Goal: Task Accomplishment & Management: Manage account settings

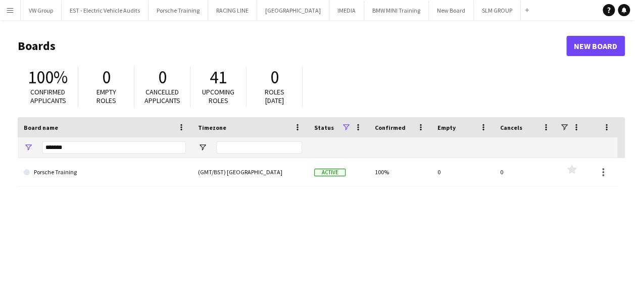
click at [8, 9] on app-icon "Menu" at bounding box center [10, 10] width 8 height 8
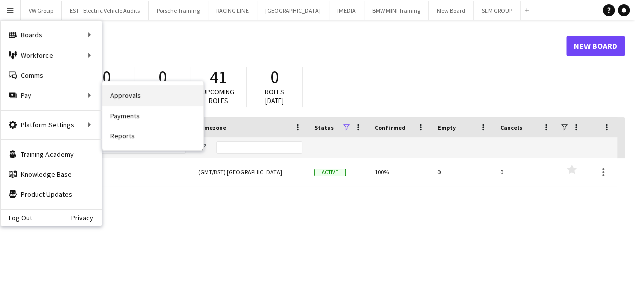
click at [123, 98] on link "Approvals" at bounding box center [152, 95] width 101 height 20
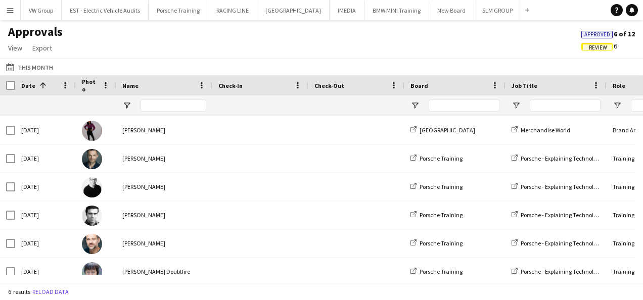
click at [593, 47] on span "Review" at bounding box center [598, 47] width 18 height 7
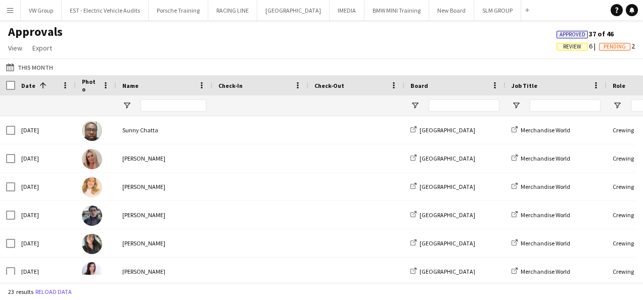
click at [576, 51] on div "Approved 37 of 46 Review 6 Pending 2" at bounding box center [595, 41] width 94 height 24
click at [567, 47] on span "Review" at bounding box center [572, 46] width 18 height 7
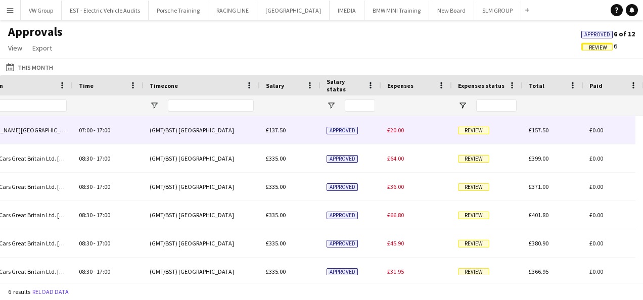
click at [478, 131] on span "Review" at bounding box center [473, 131] width 31 height 8
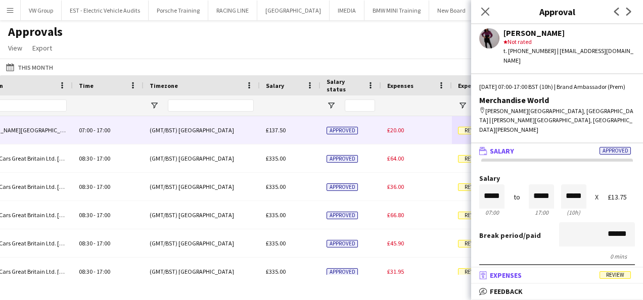
click at [610, 275] on span "Review" at bounding box center [614, 275] width 31 height 8
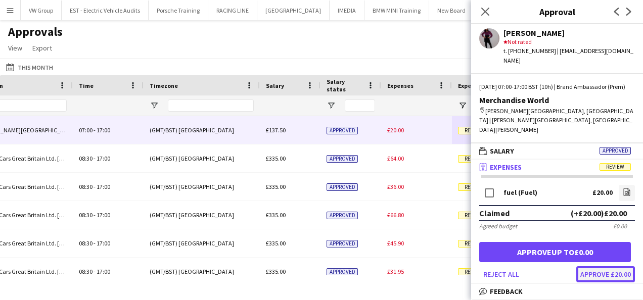
click at [605, 267] on button "Approve £20.00" at bounding box center [605, 274] width 59 height 16
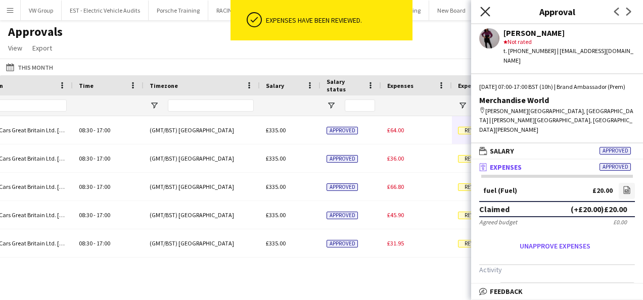
click at [485, 10] on icon "Close pop-in" at bounding box center [485, 12] width 10 height 10
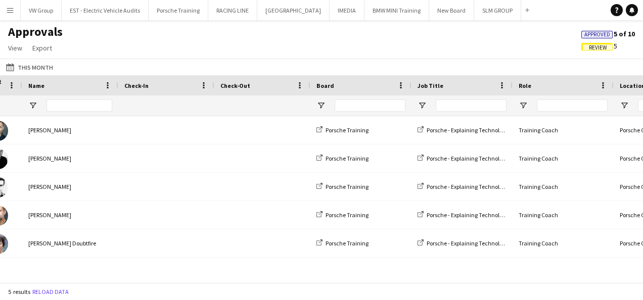
drag, startPoint x: 299, startPoint y: 284, endPoint x: 327, endPoint y: 280, distance: 29.1
click at [305, 285] on div "5 results Reload data" at bounding box center [321, 291] width 643 height 17
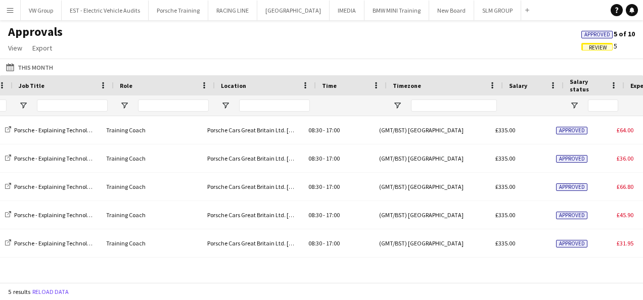
scroll to position [0, 493]
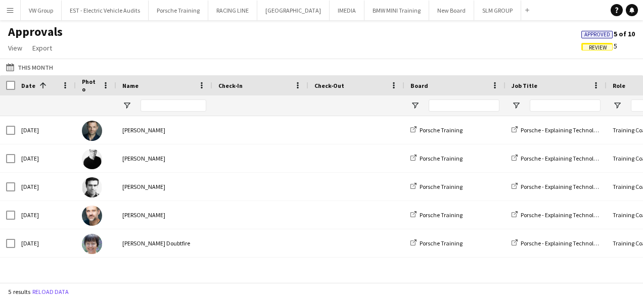
click at [39, 283] on div "5 results Reload data" at bounding box center [321, 291] width 643 height 17
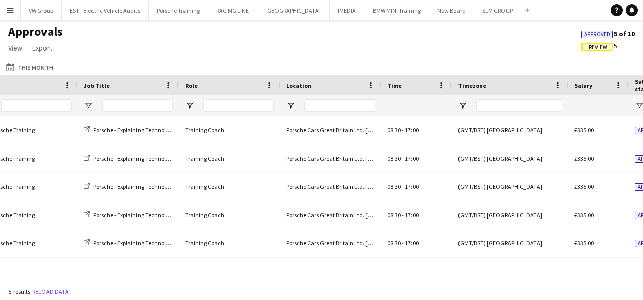
scroll to position [0, 426]
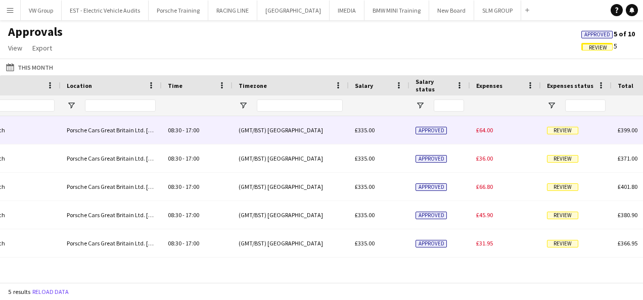
click at [560, 132] on span "Review" at bounding box center [562, 131] width 31 height 8
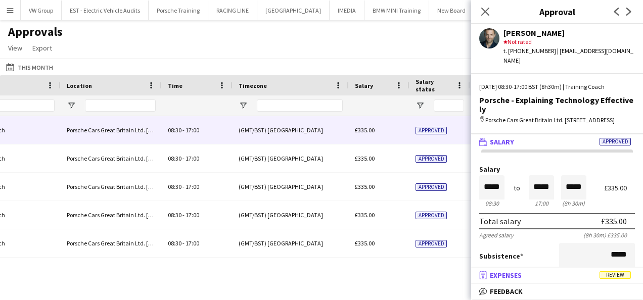
click at [610, 276] on span "Review" at bounding box center [614, 275] width 31 height 8
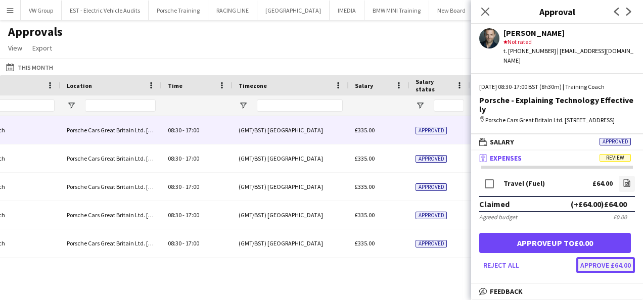
click at [606, 257] on button "Approve £64.00" at bounding box center [605, 265] width 59 height 16
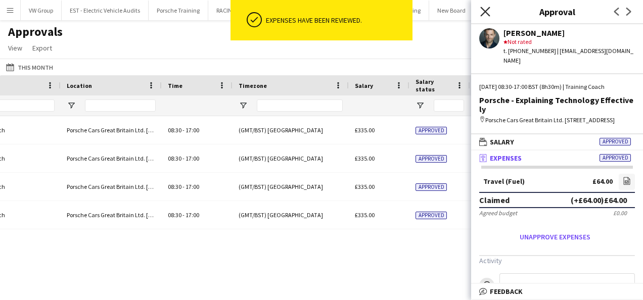
click at [483, 8] on icon "Close pop-in" at bounding box center [485, 12] width 10 height 10
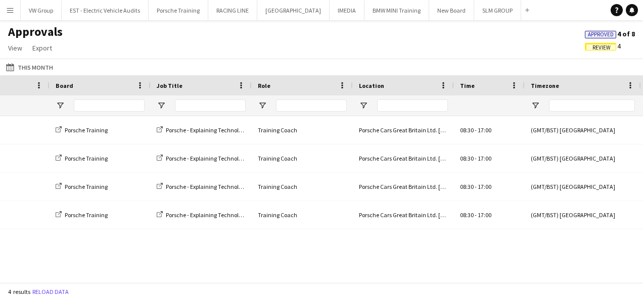
scroll to position [0, 646]
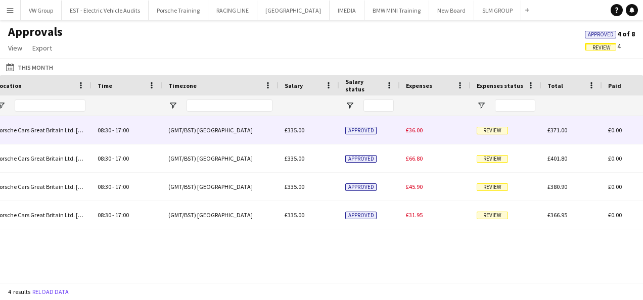
click at [485, 131] on span "Review" at bounding box center [492, 131] width 31 height 8
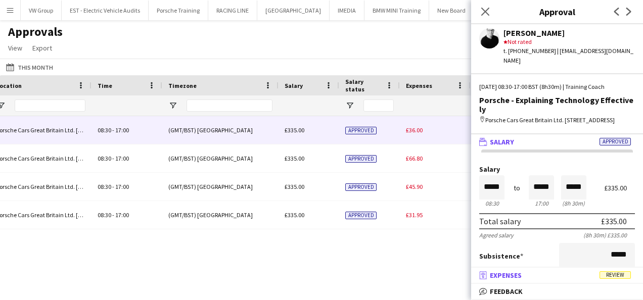
click at [613, 278] on span "Review" at bounding box center [614, 275] width 31 height 8
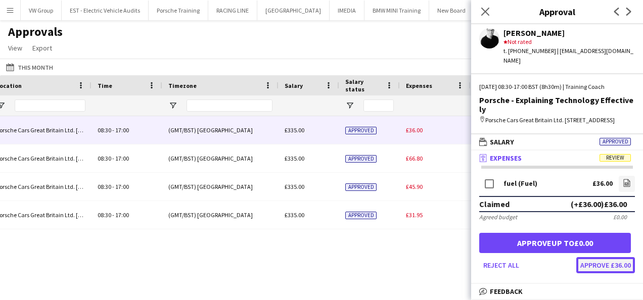
click at [606, 257] on button "Approve £36.00" at bounding box center [605, 265] width 59 height 16
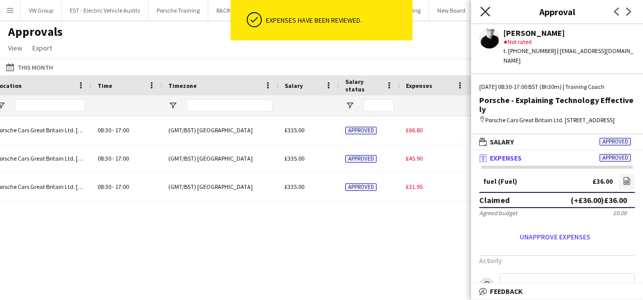
click at [486, 12] on icon "Close pop-in" at bounding box center [485, 12] width 10 height 10
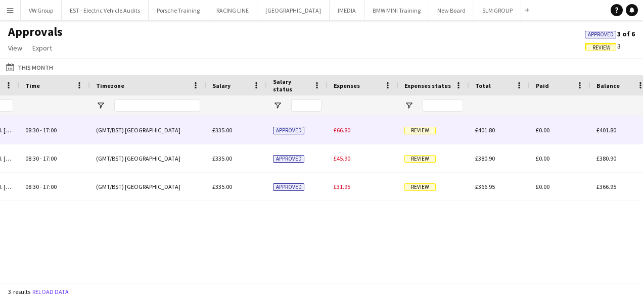
click at [413, 131] on span "Review" at bounding box center [419, 131] width 31 height 8
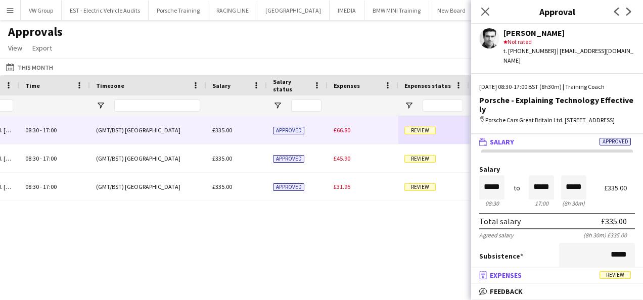
click at [624, 277] on span "Review" at bounding box center [614, 275] width 31 height 8
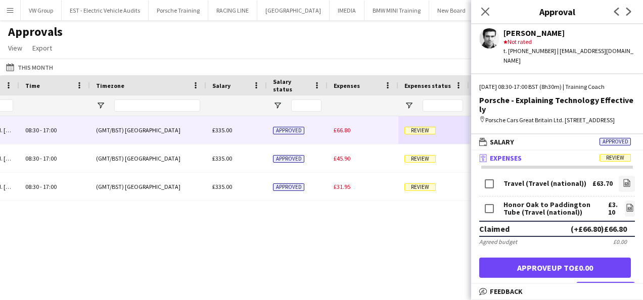
click at [599, 282] on button "Approve £66.80" at bounding box center [605, 290] width 59 height 16
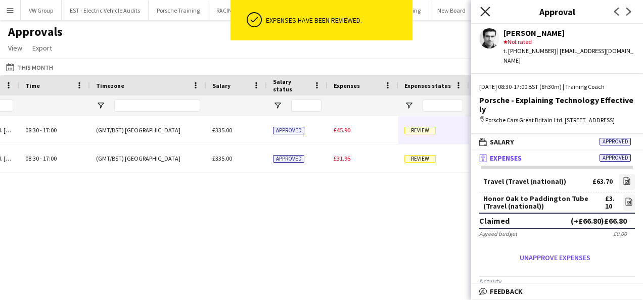
click at [488, 12] on icon "Close pop-in" at bounding box center [485, 12] width 10 height 10
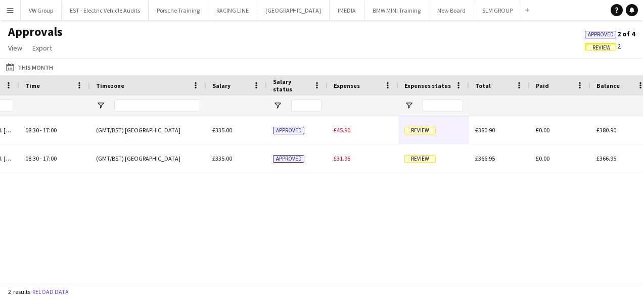
click at [425, 258] on div "Training Coach Porsche Cars Great Britain Ltd. Bath Road, Calcot, Reading, RG31…" at bounding box center [321, 195] width 643 height 159
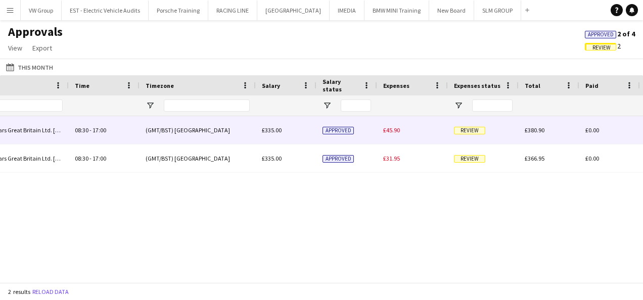
click at [481, 130] on span "Review" at bounding box center [469, 131] width 31 height 8
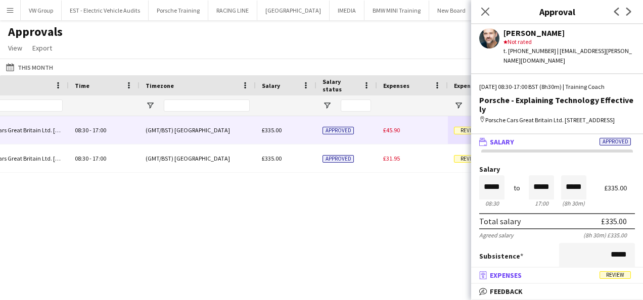
click at [620, 277] on span "Review" at bounding box center [614, 275] width 31 height 8
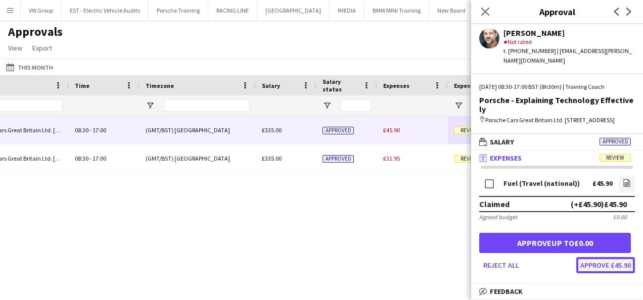
click at [599, 258] on button "Approve £45.90" at bounding box center [605, 265] width 59 height 16
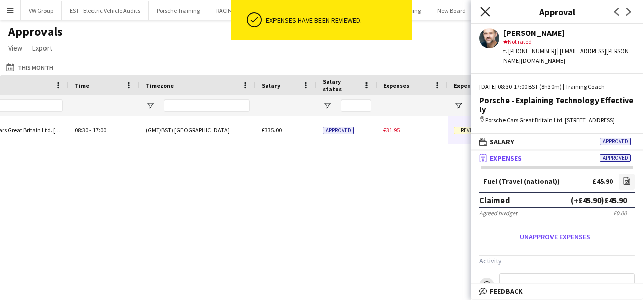
click at [485, 9] on icon "Close pop-in" at bounding box center [485, 12] width 10 height 10
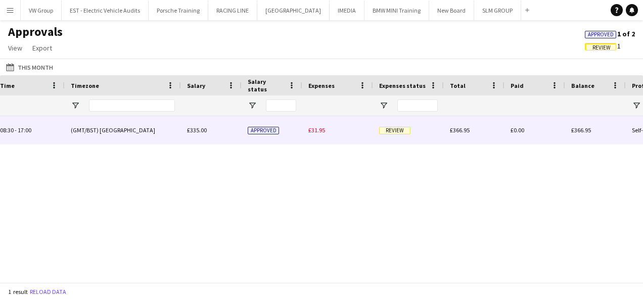
click at [397, 131] on span "Review" at bounding box center [394, 131] width 31 height 8
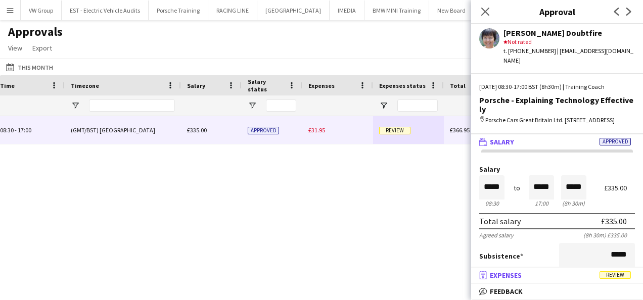
click at [605, 274] on span "Review" at bounding box center [614, 275] width 31 height 8
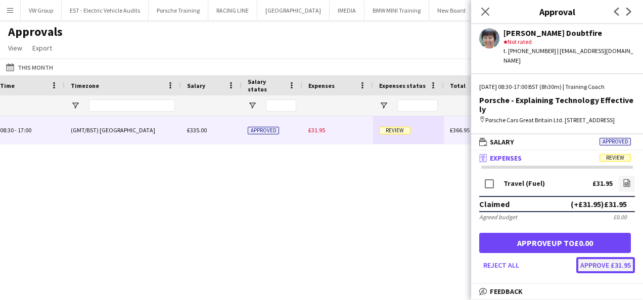
click at [595, 257] on button "Approve £31.95" at bounding box center [605, 265] width 59 height 16
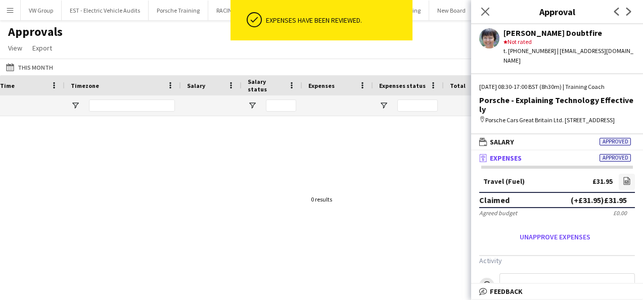
click at [391, 204] on div at bounding box center [321, 195] width 643 height 159
click at [485, 12] on icon at bounding box center [485, 12] width 10 height 10
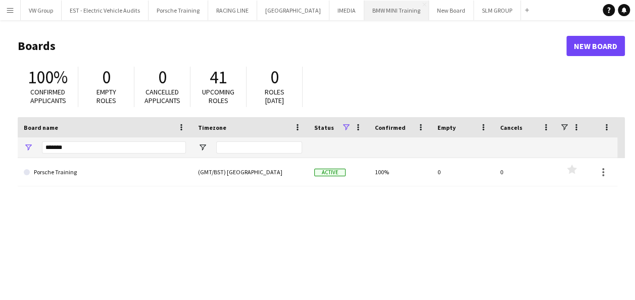
click at [375, 13] on button "BMW MINI Training Close" at bounding box center [396, 11] width 65 height 20
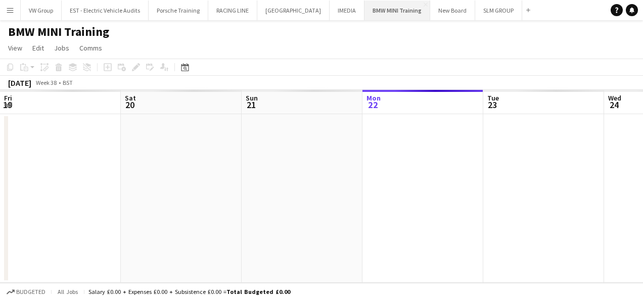
scroll to position [0, 242]
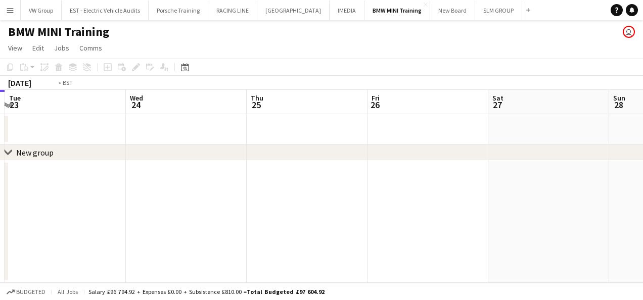
drag, startPoint x: 242, startPoint y: 185, endPoint x: 208, endPoint y: 182, distance: 33.4
click at [219, 186] on app-calendar-viewport "Fri 19 Sat 20 Sun 21 Mon 22 Tue 23 Wed 24 Thu 25 Fri 26 Sat 27 Sun 28 Mon 29" at bounding box center [321, 186] width 643 height 193
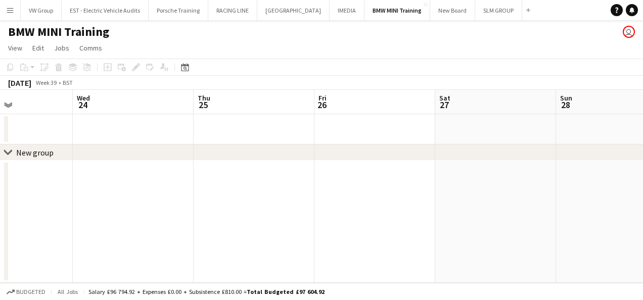
click at [168, 206] on app-calendar-viewport "Sun 21 Mon 22 Tue 23 Wed 24 Thu 25 Fri 26 Sat 27 Sun 28 Mon 29 Tue 30 Wed 1" at bounding box center [321, 186] width 643 height 193
drag, startPoint x: 465, startPoint y: 197, endPoint x: 179, endPoint y: 206, distance: 286.1
click at [200, 204] on app-calendar-viewport "Tue 23 Wed 24 Thu 25 Fri 26 Sat 27 Sun 28 Mon 29 Tue 30 Wed 1 Thu 2 Fri 3" at bounding box center [321, 186] width 643 height 193
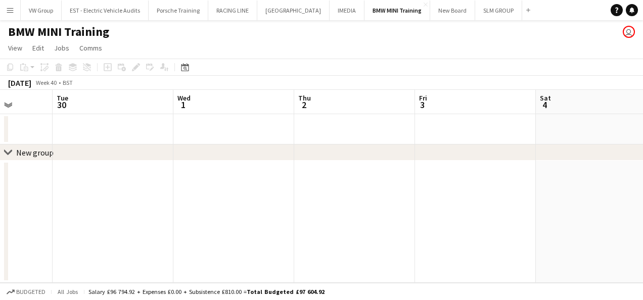
drag, startPoint x: 351, startPoint y: 165, endPoint x: 202, endPoint y: 186, distance: 150.5
click at [220, 185] on app-calendar-viewport "Sat 27 Sun 28 Mon 29 Tue 30 Wed 1 Thu 2 Fri 3 Sat 4 Sun 5 Mon 6 Tue 7" at bounding box center [321, 186] width 643 height 193
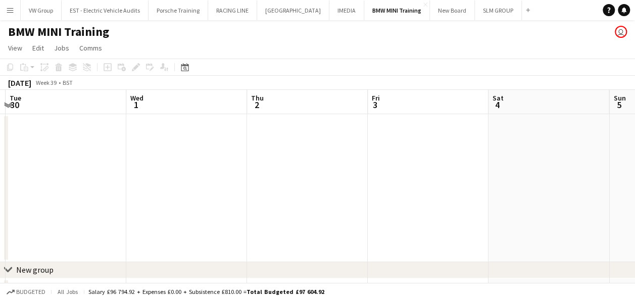
drag, startPoint x: 291, startPoint y: 168, endPoint x: 256, endPoint y: 171, distance: 34.5
click at [258, 171] on app-calendar-viewport "Sat 27 Sun 28 Mon 29 Tue 30 Wed 1 Thu 2 Fri 3 Sat 4 Sun 5 Mon 6 Tue 7 4/4 1 Job…" at bounding box center [317, 199] width 635 height 219
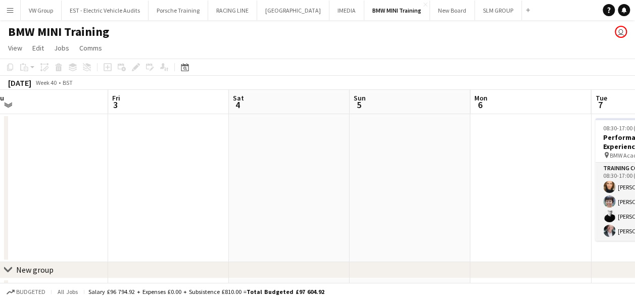
click at [279, 192] on app-calendar-viewport "Mon 29 Tue 30 Wed 1 Thu 2 Fri 3 Sat 4 Sun 5 Mon 6 Tue 7 4/4 1 Job Wed 8 Thu 9 0…" at bounding box center [317, 199] width 635 height 219
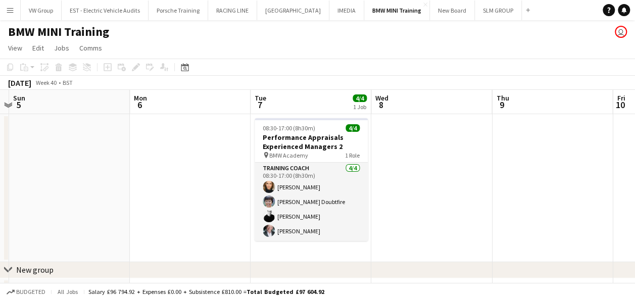
drag, startPoint x: 564, startPoint y: 164, endPoint x: 438, endPoint y: 174, distance: 127.3
click at [438, 174] on app-calendar-viewport "Wed 1 Thu 2 Fri 3 Sat 4 Sun 5 Mon 6 Tue 7 4/4 1 Job Wed 8 Thu 9 Fri 10 Sat 11 0…" at bounding box center [317, 199] width 635 height 219
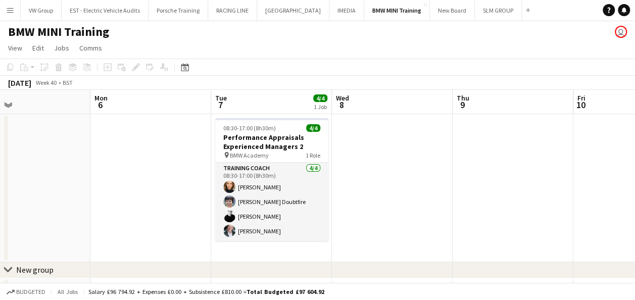
click at [437, 174] on app-date-cell at bounding box center [392, 188] width 121 height 148
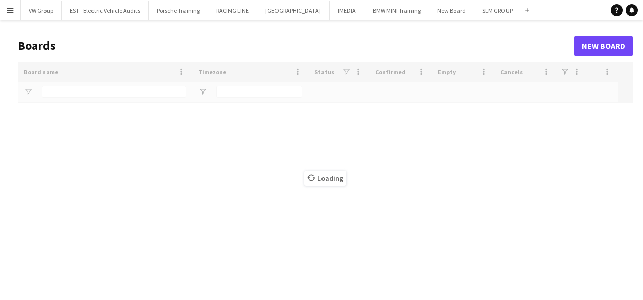
type input "*******"
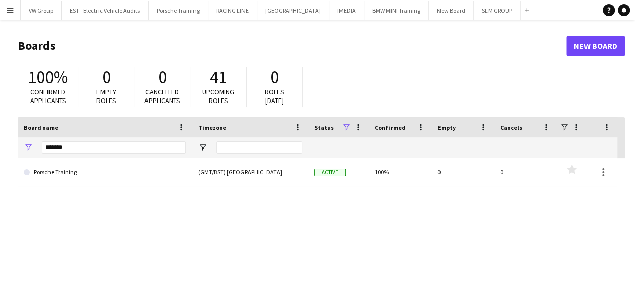
click at [12, 11] on app-icon "Menu" at bounding box center [10, 10] width 8 height 8
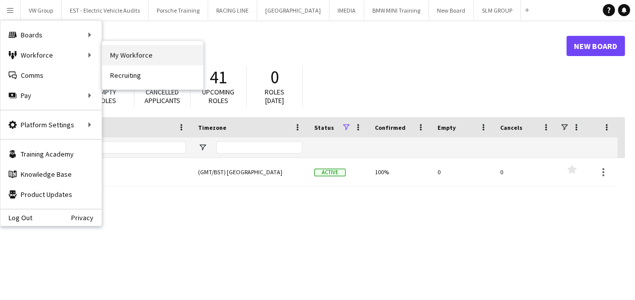
click at [130, 58] on link "My Workforce" at bounding box center [152, 55] width 101 height 20
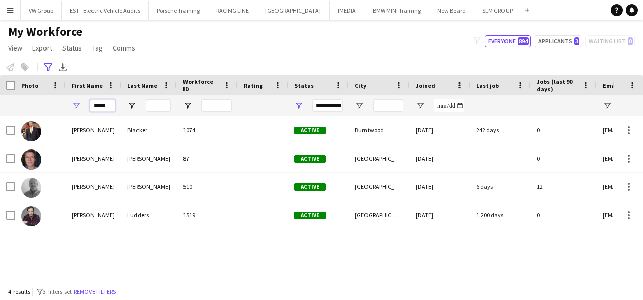
click at [111, 107] on input "*****" at bounding box center [102, 106] width 25 height 12
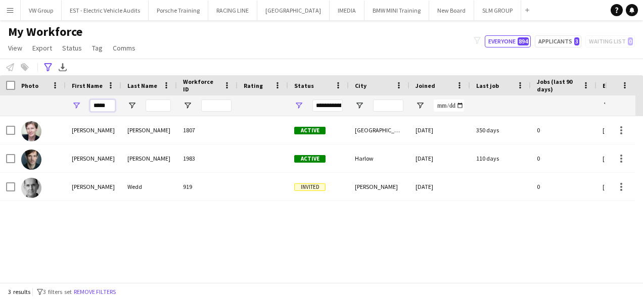
type input "*****"
click at [109, 218] on div "[PERSON_NAME] 1807 Active [GEOGRAPHIC_DATA]-by-Sea [DATE] 350 days 0 [PERSON_NA…" at bounding box center [306, 195] width 612 height 159
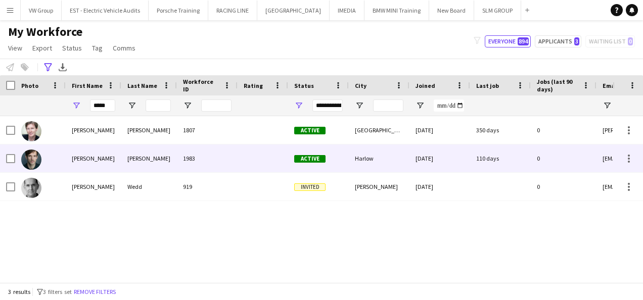
click at [144, 155] on div "[PERSON_NAME]" at bounding box center [149, 159] width 56 height 28
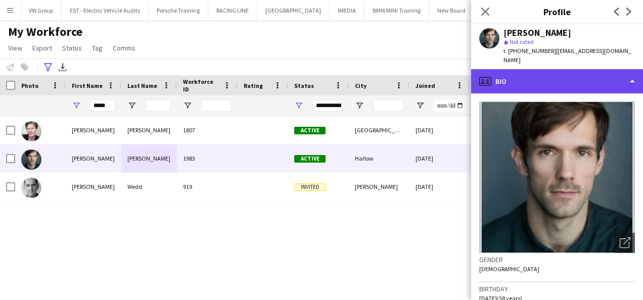
click at [631, 69] on div "profile Bio" at bounding box center [557, 81] width 172 height 24
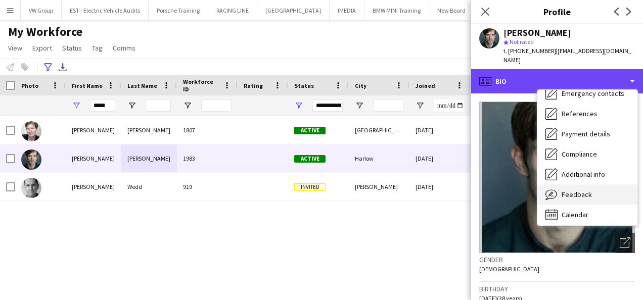
scroll to position [93, 0]
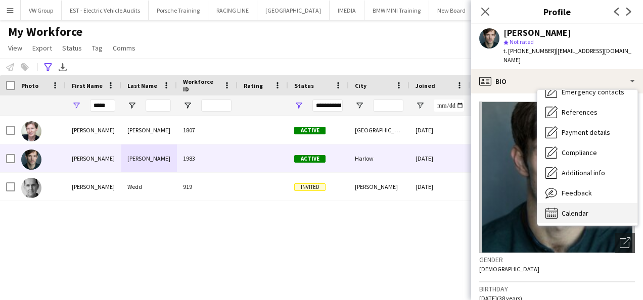
click at [582, 209] on span "Calendar" at bounding box center [574, 213] width 27 height 9
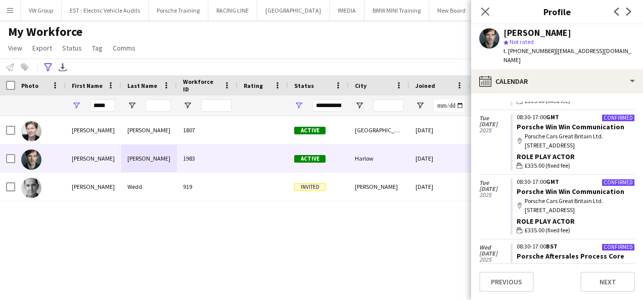
scroll to position [69, 0]
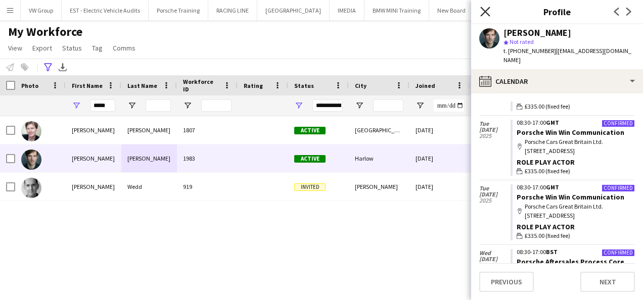
click at [484, 12] on icon at bounding box center [485, 12] width 10 height 10
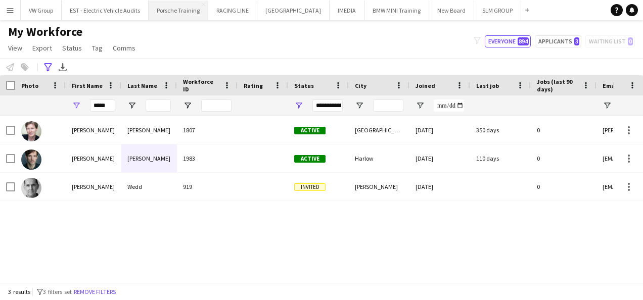
click at [172, 6] on button "Porsche Training Close" at bounding box center [179, 11] width 60 height 20
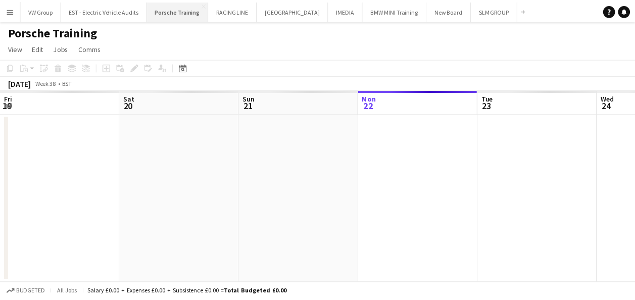
scroll to position [0, 242]
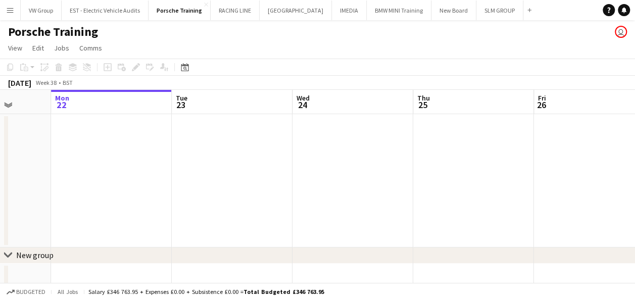
drag, startPoint x: 149, startPoint y: 161, endPoint x: 191, endPoint y: 170, distance: 42.9
click at [69, 188] on app-calendar-viewport "Fri 19 3/3 1 Job Sat 20 Sun 21 Mon 22 Tue 23 Wed 24 Thu 25 Fri 26 Sat 27 Sun 28…" at bounding box center [317, 215] width 635 height 251
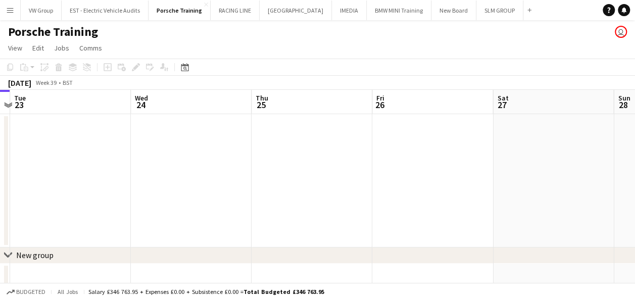
drag, startPoint x: 214, startPoint y: 183, endPoint x: 139, endPoint y: 197, distance: 76.1
click at [138, 197] on app-calendar-viewport "Fri 19 3/3 1 Job Sat 20 Sun 21 Mon 22 Tue 23 Wed 24 Thu 25 Fri 26 Sat 27 Sun 28…" at bounding box center [317, 215] width 635 height 251
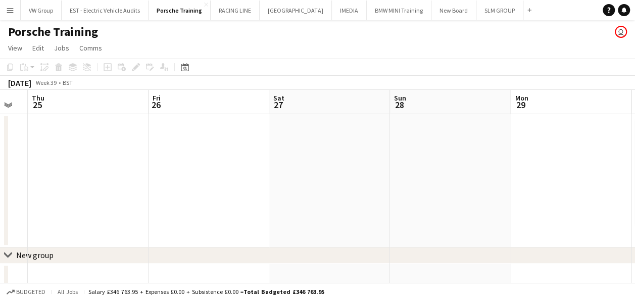
drag, startPoint x: 182, startPoint y: 213, endPoint x: 445, endPoint y: 163, distance: 267.5
click at [173, 211] on app-calendar-viewport "Sun 21 Mon 22 Tue 23 Wed 24 Thu 25 Fri 26 Sat 27 Sun 28 Mon 29 Tue 30 3/3 1 Job…" at bounding box center [317, 215] width 635 height 251
drag, startPoint x: 444, startPoint y: 161, endPoint x: 217, endPoint y: 183, distance: 227.9
click at [218, 186] on app-calendar-viewport "Sun 21 Mon 22 Tue 23 Wed 24 Thu 25 Fri 26 Sat 27 Sun 28 Mon 29 Tue 30 3/3 1 Job…" at bounding box center [317, 215] width 635 height 251
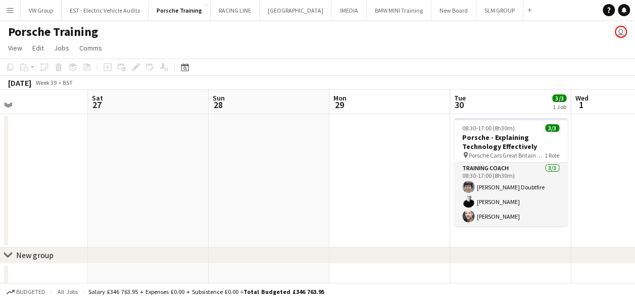
drag, startPoint x: 476, startPoint y: 186, endPoint x: 312, endPoint y: 200, distance: 164.3
click at [221, 214] on app-calendar-viewport "Tue 23 Wed 24 Thu 25 Fri 26 Sat 27 Sun 28 Mon 29 Tue 30 3/3 1 Job Wed 1 Thu 2 3…" at bounding box center [317, 215] width 635 height 251
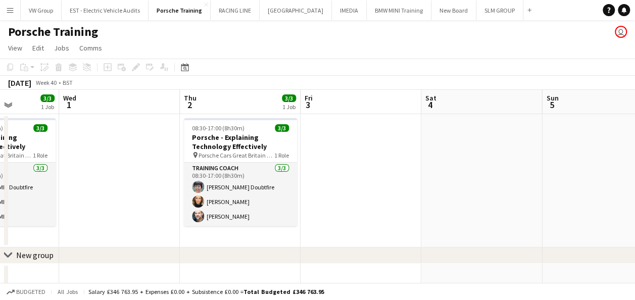
drag, startPoint x: 482, startPoint y: 181, endPoint x: 276, endPoint y: 184, distance: 206.2
click at [282, 183] on app-calendar-viewport "Sat 27 Sun 28 Mon 29 Tue 30 3/3 1 Job Wed 1 Thu 2 3/3 1 Job Fri 3 Sat 4 Sun 5 M…" at bounding box center [317, 215] width 635 height 251
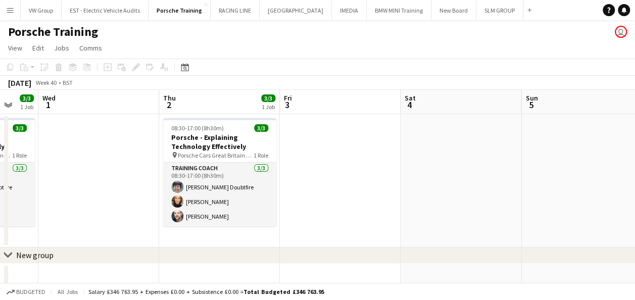
drag, startPoint x: 500, startPoint y: 173, endPoint x: 267, endPoint y: 203, distance: 234.4
click at [268, 206] on app-calendar-viewport "Sat 27 Sun 28 Mon 29 Tue 30 3/3 1 Job Wed 1 Thu 2 3/3 1 Job Fri 3 Sat 4 Sun 5 M…" at bounding box center [317, 215] width 635 height 251
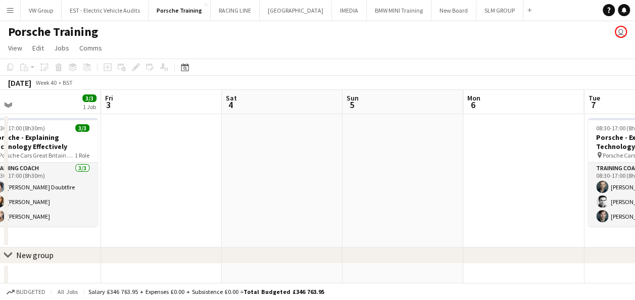
drag, startPoint x: 445, startPoint y: 187, endPoint x: 278, endPoint y: 210, distance: 167.8
click at [278, 210] on app-calendar-viewport "Mon 29 Tue 30 3/3 1 Job Wed 1 Thu 2 3/3 1 Job Fri 3 Sat 4 Sun 5 Mon 6 Tue 7 3/3…" at bounding box center [317, 215] width 635 height 251
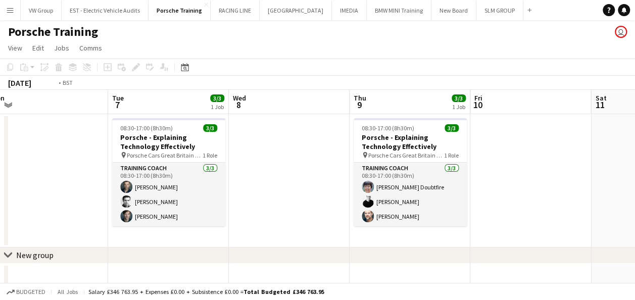
drag, startPoint x: 411, startPoint y: 186, endPoint x: 324, endPoint y: 201, distance: 88.1
click at [320, 202] on app-calendar-viewport "Fri 3 Sat 4 Sun 5 Mon 6 Tue 7 3/3 1 Job Wed 8 Thu 9 3/3 1 Job Fri 10 Sat 11 Sun…" at bounding box center [317, 215] width 635 height 251
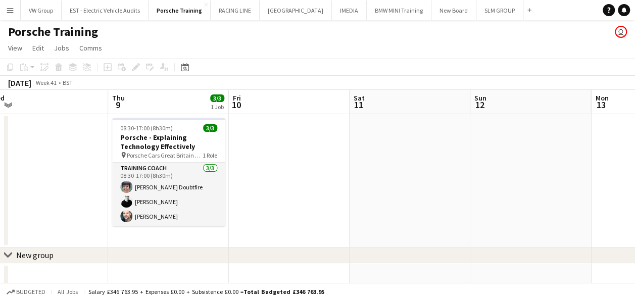
drag, startPoint x: 560, startPoint y: 180, endPoint x: 288, endPoint y: 209, distance: 273.4
click at [290, 209] on app-calendar-viewport "Sun 5 Mon 6 Tue 7 3/3 1 Job Wed 8 Thu 9 3/3 1 Job Fri 10 Sat 11 Sun 12 Mon 13 T…" at bounding box center [317, 215] width 635 height 251
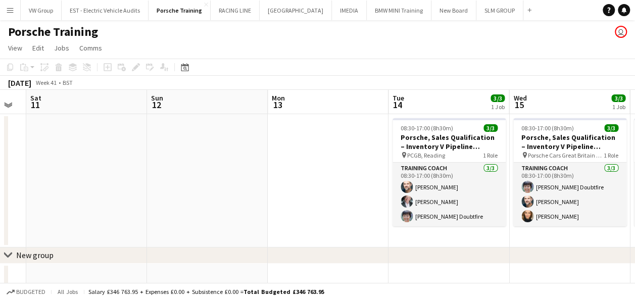
drag, startPoint x: 505, startPoint y: 180, endPoint x: 274, endPoint y: 221, distance: 234.0
click at [274, 221] on app-calendar-viewport "Tue 7 3/3 1 Job Wed 8 Thu 9 3/3 1 Job Fri 10 Sat 11 Sun 12 Mon 13 Tue 14 3/3 1 …" at bounding box center [317, 215] width 635 height 251
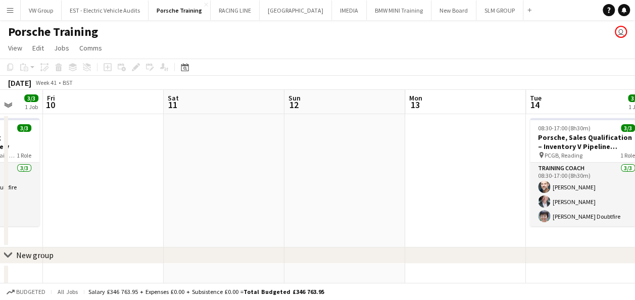
drag, startPoint x: 532, startPoint y: 186, endPoint x: 328, endPoint y: 211, distance: 205.1
click at [328, 211] on app-calendar-viewport "Tue 7 3/3 1 Job Wed 8 Thu 9 3/3 1 Job Fri 10 Sat 11 Sun 12 Mon 13 Tue 14 3/3 1 …" at bounding box center [317, 215] width 635 height 251
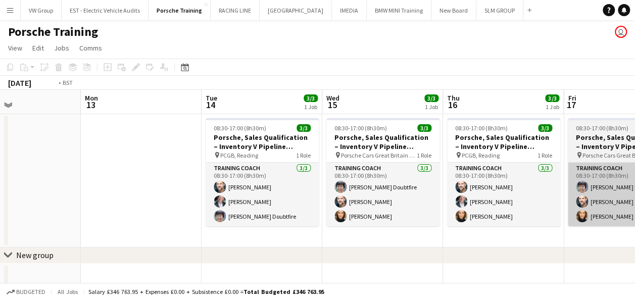
drag, startPoint x: 603, startPoint y: 169, endPoint x: 373, endPoint y: 201, distance: 232.2
click at [381, 203] on app-calendar-viewport "Thu 9 3/3 1 Job Fri 10 Sat 11 Sun 12 Mon 13 Tue 14 3/3 1 Job Wed 15 3/3 1 Job T…" at bounding box center [317, 215] width 635 height 251
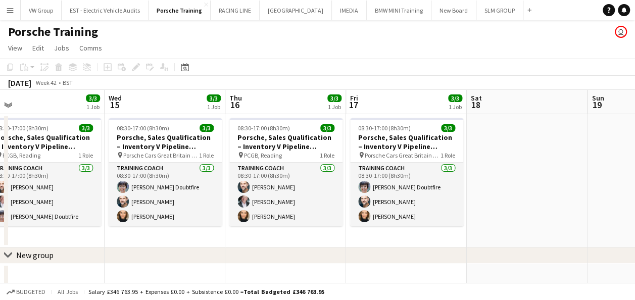
drag, startPoint x: 552, startPoint y: 181, endPoint x: 348, endPoint y: 199, distance: 204.9
click at [361, 200] on app-calendar-viewport "Sat 11 Sun 12 Mon 13 Tue 14 3/3 1 Job Wed 15 3/3 1 Job Thu 16 3/3 1 Job Fri 17 …" at bounding box center [317, 215] width 635 height 251
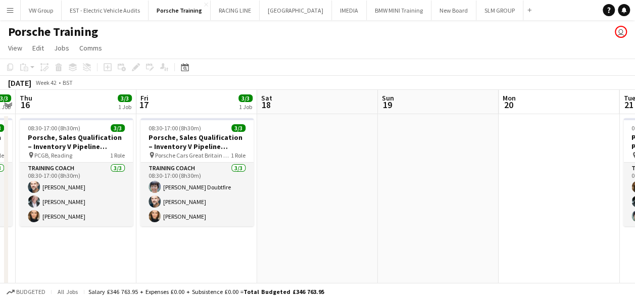
drag, startPoint x: 506, startPoint y: 192, endPoint x: 359, endPoint y: 206, distance: 148.2
click at [368, 206] on app-calendar-viewport "Mon 13 Tue 14 3/3 1 Job Wed 15 3/3 1 Job Thu 16 3/3 1 Job Fri 17 3/3 1 Job Sat …" at bounding box center [317, 306] width 635 height 433
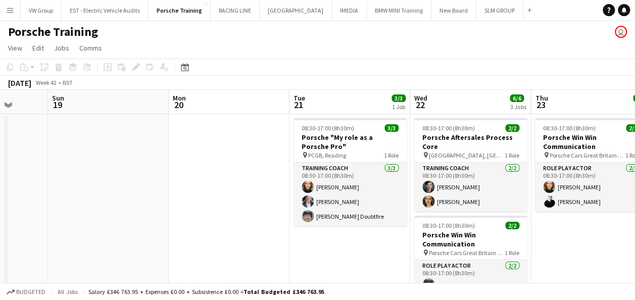
drag, startPoint x: 462, startPoint y: 206, endPoint x: 454, endPoint y: 205, distance: 8.1
click at [454, 205] on app-calendar-viewport "Wed 15 3/3 1 Job Thu 16 3/3 1 Job Fri 17 3/3 1 Job Sat 18 Sun 19 Mon 20 Tue 21 …" at bounding box center [317, 306] width 635 height 433
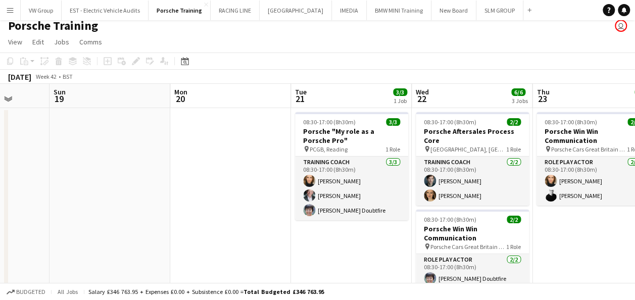
scroll to position [5, 0]
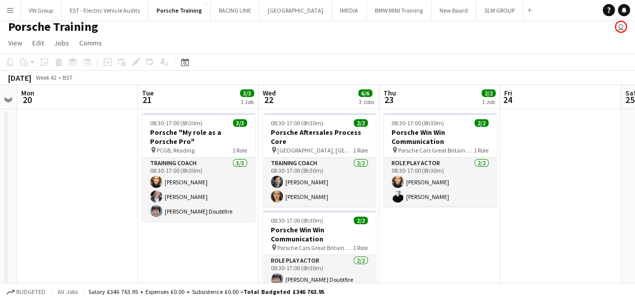
drag, startPoint x: 599, startPoint y: 229, endPoint x: 444, endPoint y: 246, distance: 156.5
click at [444, 246] on app-calendar-viewport "Fri 17 3/3 1 Job Sat 18 Sun 19 Mon 20 Tue 21 3/3 1 Job Wed 22 6/6 3 Jobs Thu 23…" at bounding box center [317, 301] width 635 height 433
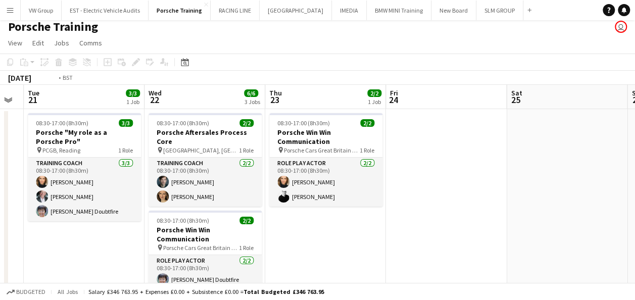
drag, startPoint x: 517, startPoint y: 239, endPoint x: 433, endPoint y: 250, distance: 85.6
click at [432, 250] on app-calendar-viewport "Fri 17 3/3 1 Job Sat 18 Sun 19 Mon 20 Tue 21 3/3 1 Job Wed 22 6/6 3 Jobs Thu 23…" at bounding box center [317, 301] width 635 height 433
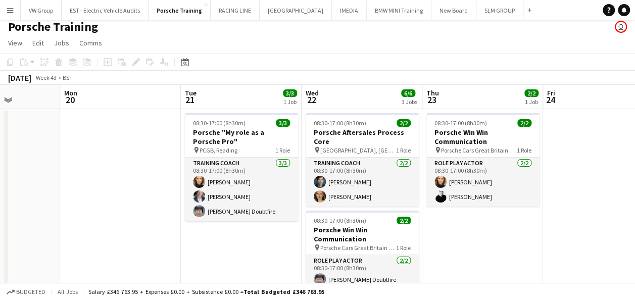
click at [429, 236] on app-calendar-viewport "Fri 17 3/3 1 Job Sat 18 Sun 19 Mon 20 Tue 21 3/3 1 Job Wed 22 6/6 3 Jobs Thu 23…" at bounding box center [317, 301] width 635 height 433
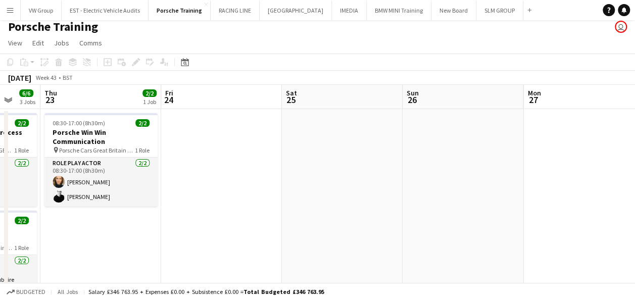
drag, startPoint x: 490, startPoint y: 218, endPoint x: 401, endPoint y: 234, distance: 89.9
click at [399, 234] on app-calendar-viewport "Sun 19 Mon 20 Tue 21 3/3 1 Job Wed 22 6/6 3 Jobs Thu 23 2/2 1 Job Fri 24 Sat 25…" at bounding box center [317, 301] width 635 height 433
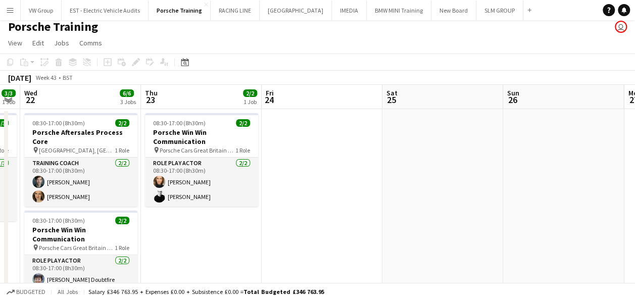
click at [402, 246] on app-calendar-viewport "Sun 19 Mon 20 Tue 21 3/3 1 Job Wed 22 6/6 3 Jobs Thu 23 2/2 1 Job Fri 24 Sat 25…" at bounding box center [317, 301] width 635 height 433
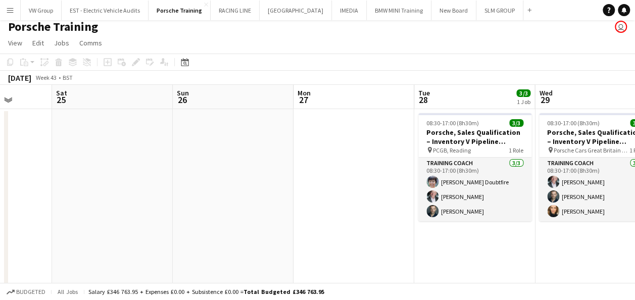
click at [405, 264] on app-calendar-viewport "Tue 21 3/3 1 Job Wed 22 6/6 3 Jobs Thu 23 2/2 1 Job Fri 24 Sat 25 Sun 26 Mon 27…" at bounding box center [317, 301] width 635 height 433
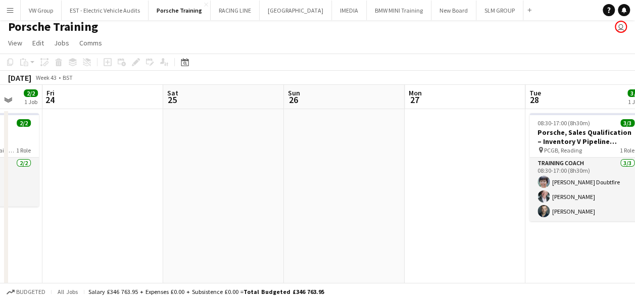
drag, startPoint x: 553, startPoint y: 256, endPoint x: 429, endPoint y: 268, distance: 124.9
click at [420, 267] on app-calendar-viewport "Tue 21 3/3 1 Job Wed 22 6/6 3 Jobs Thu 23 2/2 1 Job Fri 24 Sat 25 Sun 26 Mon 27…" at bounding box center [317, 301] width 635 height 433
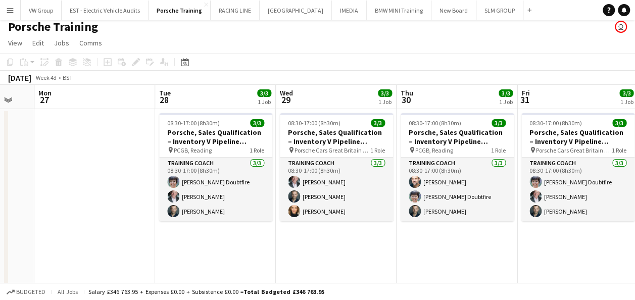
drag, startPoint x: 437, startPoint y: 274, endPoint x: 504, endPoint y: 270, distance: 67.3
click at [429, 274] on app-calendar-viewport "Thu 23 2/2 1 Job Fri 24 Sat 25 Sun 26 Mon 27 Tue 28 3/3 1 Job Wed 29 3/3 1 Job …" at bounding box center [317, 301] width 635 height 433
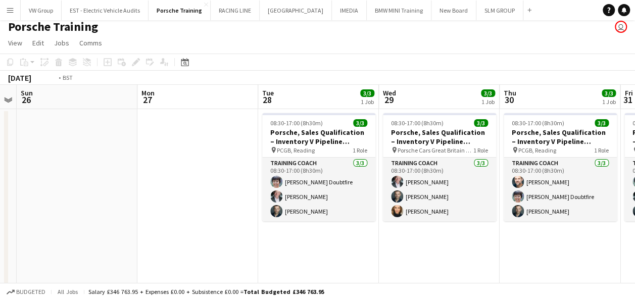
drag, startPoint x: 548, startPoint y: 261, endPoint x: 441, endPoint y: 275, distance: 108.1
click at [441, 275] on app-calendar-viewport "Thu 23 2/2 1 Job Fri 24 Sat 25 Sun 26 Mon 27 Tue 28 3/3 1 Job Wed 29 3/3 1 Job …" at bounding box center [317, 301] width 635 height 433
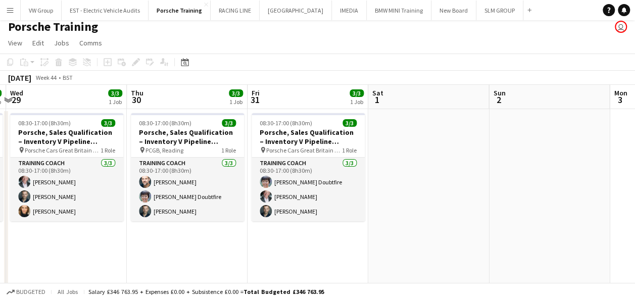
drag, startPoint x: 476, startPoint y: 255, endPoint x: 446, endPoint y: 263, distance: 31.3
click at [444, 263] on app-calendar-viewport "Sat 25 Sun 26 Mon 27 Tue 28 3/3 1 Job Wed 29 3/3 1 Job Thu 30 3/3 1 Job Fri 31 …" at bounding box center [317, 301] width 635 height 433
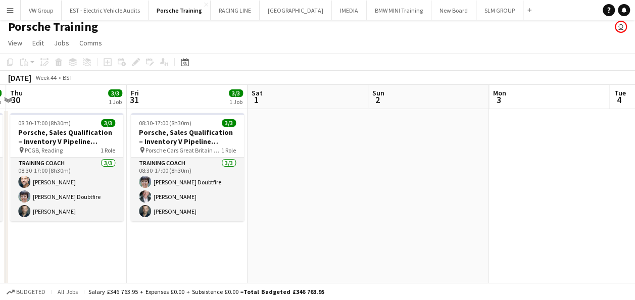
click at [440, 257] on app-calendar-viewport "Mon 27 Tue 28 3/3 1 Job Wed 29 3/3 1 Job Thu 30 3/3 1 Job Fri 31 3/3 1 Job Sat …" at bounding box center [317, 301] width 635 height 433
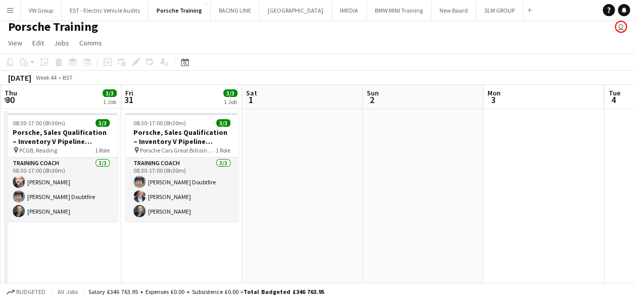
drag, startPoint x: 449, startPoint y: 228, endPoint x: 313, endPoint y: 253, distance: 138.6
click at [313, 254] on app-calendar-viewport "Mon 27 Tue 28 3/3 1 Job Wed 29 3/3 1 Job Thu 30 3/3 1 Job Fri 31 3/3 1 Job Sat …" at bounding box center [317, 301] width 635 height 433
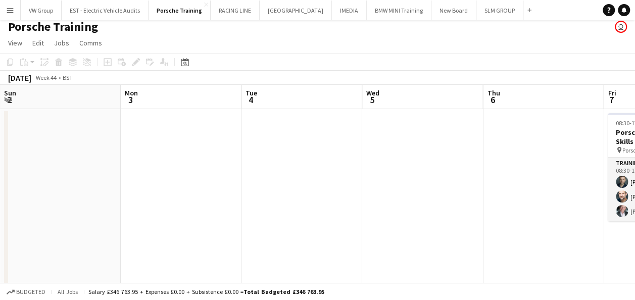
drag, startPoint x: 306, startPoint y: 270, endPoint x: 285, endPoint y: 275, distance: 20.8
click at [284, 275] on app-calendar-viewport "Wed 29 3/3 1 Job Thu 30 3/3 1 Job Fri 31 3/3 1 Job Sat 1 Sun 2 Mon 3 Tue 4 Wed …" at bounding box center [317, 301] width 635 height 433
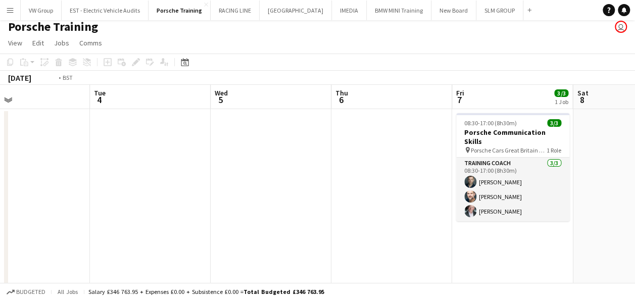
drag, startPoint x: 395, startPoint y: 264, endPoint x: 362, endPoint y: 276, distance: 35.0
click at [275, 290] on app-board "Porsche Training user View Day view expanded Day view collapsed Month view Date…" at bounding box center [317, 274] width 635 height 519
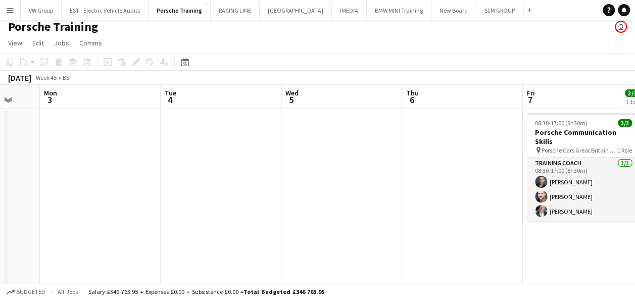
drag, startPoint x: 354, startPoint y: 272, endPoint x: 279, endPoint y: 281, distance: 75.3
click at [281, 282] on app-calendar-viewport "Fri 31 3/3 1 Job Sat 1 Sun 2 Mon 3 Tue 4 Wed 5 Thu 6 Fri 7 3/3 1 Job Sat 8 Sun …" at bounding box center [317, 301] width 635 height 433
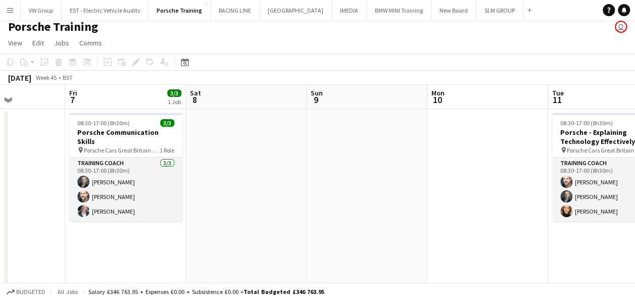
drag, startPoint x: 443, startPoint y: 227, endPoint x: 272, endPoint y: 258, distance: 173.5
click at [271, 258] on app-calendar-viewport "Tue 4 Wed 5 Thu 6 Fri 7 3/3 1 Job Sat 8 Sun 9 Mon 10 Tue 11 3/3 1 Job Wed 12 Th…" at bounding box center [317, 301] width 635 height 433
drag, startPoint x: 294, startPoint y: 255, endPoint x: 248, endPoint y: 268, distance: 47.8
click at [248, 268] on app-calendar-viewport "Tue 4 Wed 5 Thu 6 Fri 7 3/3 1 Job Sat 8 Sun 9 Mon 10 Tue 11 3/3 1 Job Wed 12 Th…" at bounding box center [317, 301] width 635 height 433
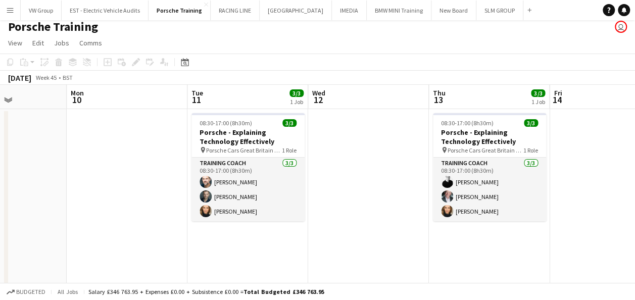
drag, startPoint x: 433, startPoint y: 237, endPoint x: 351, endPoint y: 255, distance: 83.1
click at [340, 255] on app-calendar-viewport "Thu 6 Fri 7 3/3 1 Job Sat 8 Sun 9 Mon 10 Tue 11 3/3 1 Job Wed 12 Thu 13 3/3 1 J…" at bounding box center [317, 301] width 635 height 433
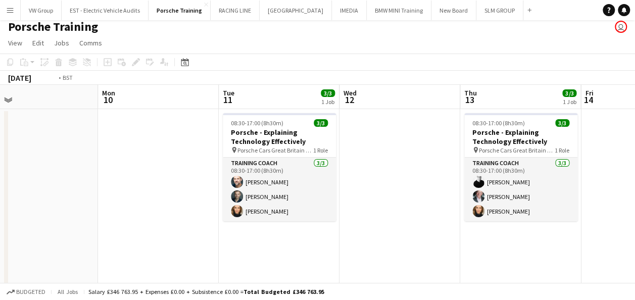
click at [330, 254] on app-calendar-viewport "Thu 6 Fri 7 3/3 1 Job Sat 8 Sun 9 Mon 10 Tue 11 3/3 1 Job Wed 12 Thu 13 3/3 1 J…" at bounding box center [317, 301] width 635 height 433
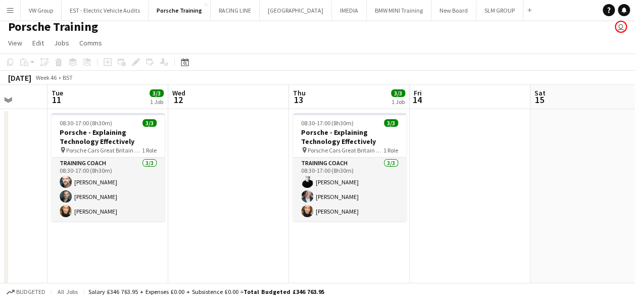
drag
click at [304, 231] on app-calendar-viewport "Sat 8 Sun 9 Mon 10 Tue 11 3/3 1 Job Wed 12 Thu 13 3/3 1 Job Fri 14 Sat 15 Sun 1…" at bounding box center [317, 301] width 635 height 433
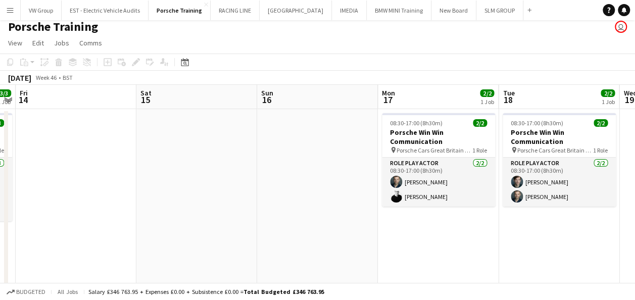
click at [301, 241] on app-calendar-viewport "Mon 10 Tue 11 3/3 1 Job Wed 12 Thu 13 3/3 1 Job Fri 14 Sat 15 Sun 16 Mon 17 2/2…" at bounding box center [317, 301] width 635 height 433
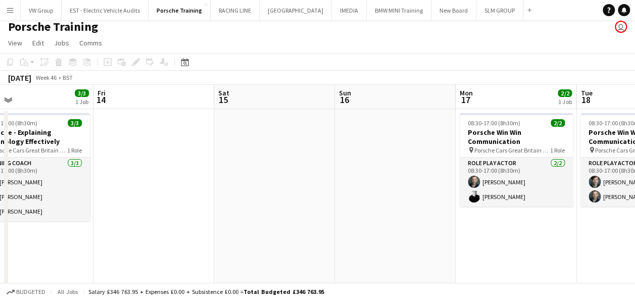
click at [337, 255] on app-calendar-viewport "Mon 10 Tue 11 3/3 1 Job Wed 12 Thu 13 3/3 1 Job Fri 14 Sat 15 Sun 16 Mon 17 2/2…" at bounding box center [317, 301] width 635 height 433
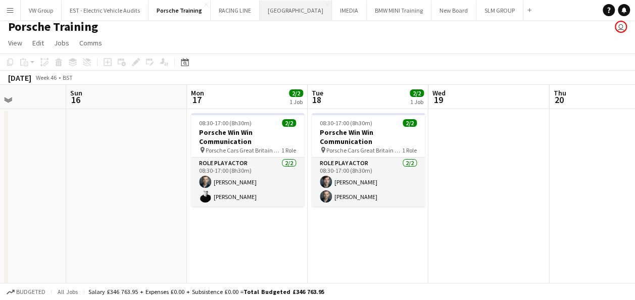
click at [297, 10] on button "[GEOGRAPHIC_DATA] Close" at bounding box center [296, 11] width 72 height 20
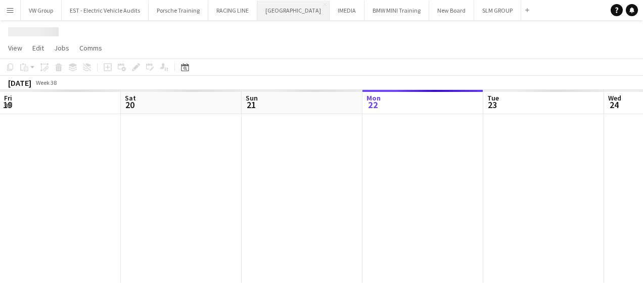
scroll to position [0, 242]
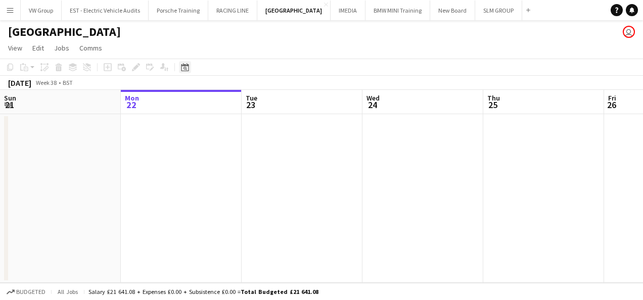
click at [183, 69] on icon at bounding box center [185, 69] width 4 height 4
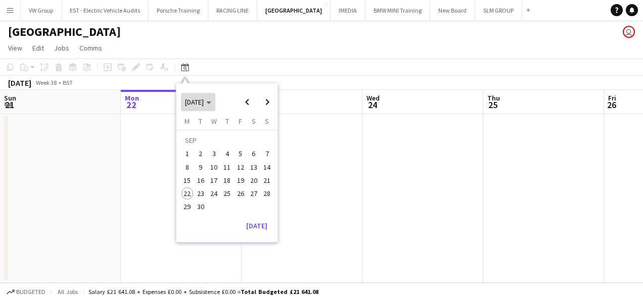
click at [211, 106] on span "[DATE]" at bounding box center [198, 102] width 26 height 9
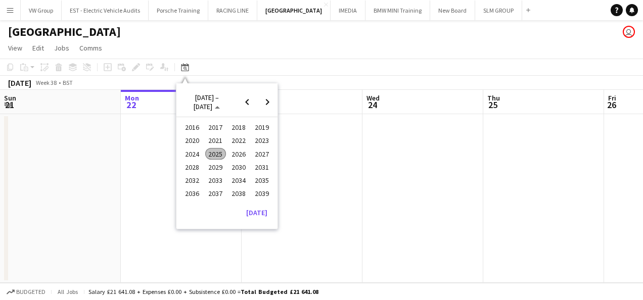
click at [213, 156] on span "2025" at bounding box center [215, 154] width 21 height 12
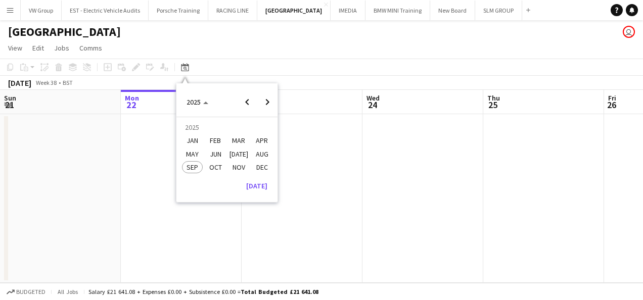
click at [198, 139] on span "JAN" at bounding box center [192, 141] width 21 height 12
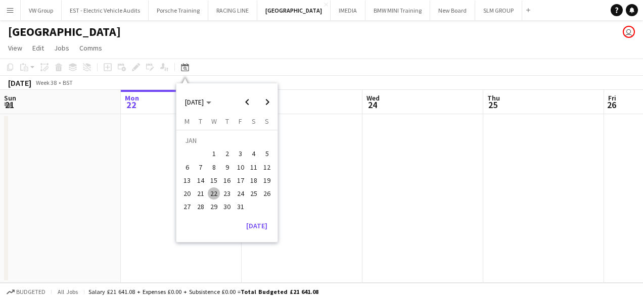
click at [214, 195] on span "22" at bounding box center [214, 193] width 12 height 12
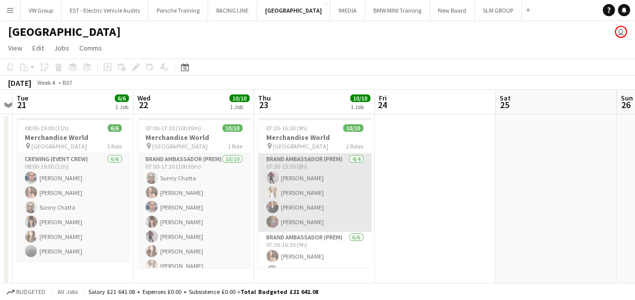
scroll to position [0, 348]
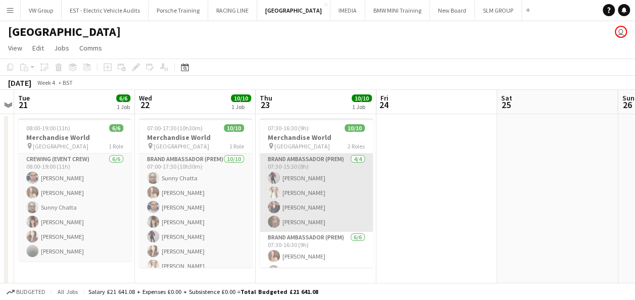
drag, startPoint x: 362, startPoint y: 167, endPoint x: 363, endPoint y: 194, distance: 26.8
click at [362, 195] on app-card-role "Brand Ambassador (Prem) [DATE] 07:30-15:30 (8h) [PERSON_NAME] [PERSON_NAME] [PE…" at bounding box center [316, 193] width 113 height 78
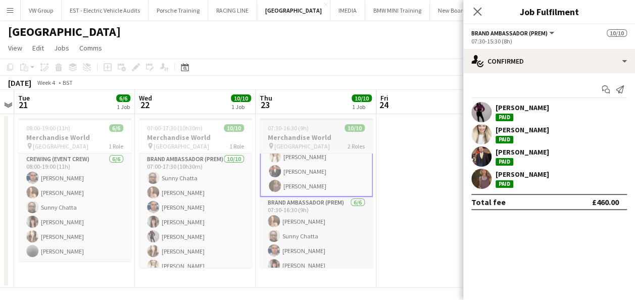
scroll to position [73, 0]
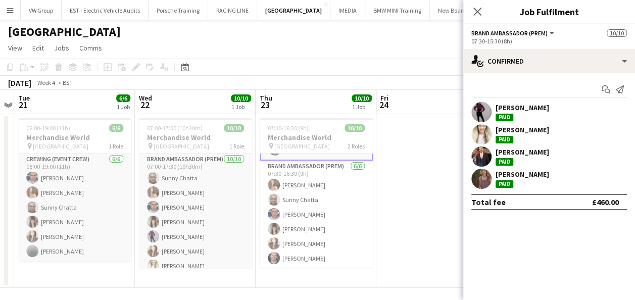
click at [426, 216] on app-date-cell at bounding box center [436, 201] width 121 height 174
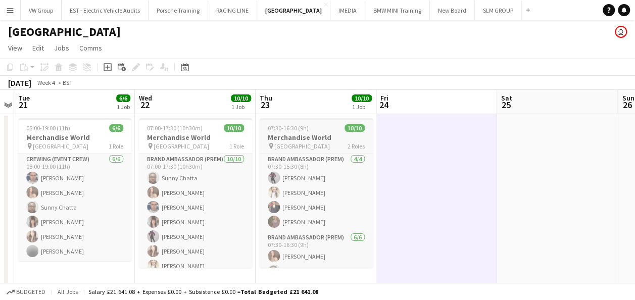
scroll to position [71, 0]
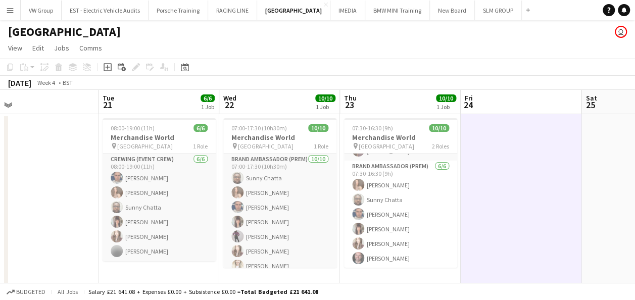
drag, startPoint x: 357, startPoint y: 188, endPoint x: 305, endPoint y: 194, distance: 52.3
click at [305, 194] on app-calendar-viewport "Fri 17 Sat 18 Sun 19 Mon 20 Tue 21 6/6 1 Job Wed 22 10/10 1 Job Thu 23 10/10 1 …" at bounding box center [317, 189] width 635 height 198
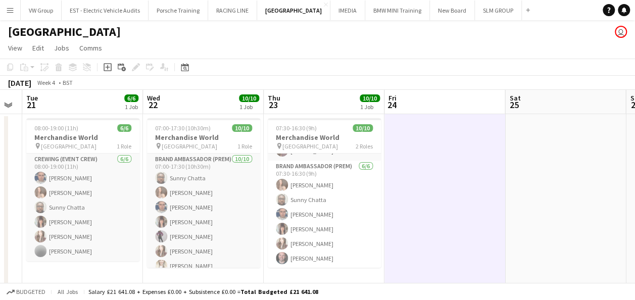
scroll to position [0, 278]
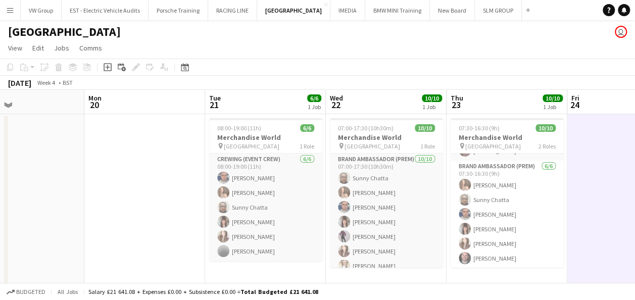
drag, startPoint x: 505, startPoint y: 171, endPoint x: 403, endPoint y: 177, distance: 102.8
click at [403, 177] on app-calendar-viewport "Fri 17 Sat 18 Sun 19 Mon 20 Tue 21 6/6 1 Job Wed 22 10/10 1 Job Thu 23 10/10 1 …" at bounding box center [317, 189] width 635 height 198
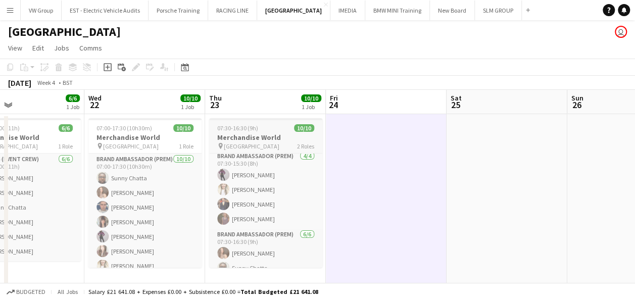
scroll to position [0, 0]
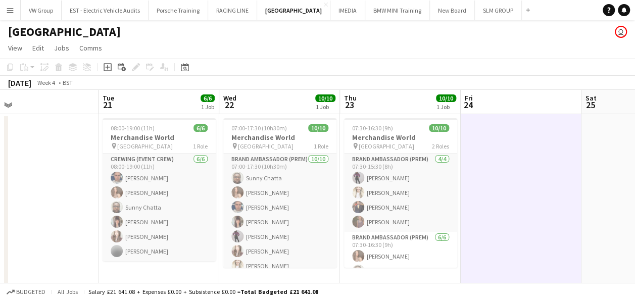
drag, startPoint x: 436, startPoint y: 191, endPoint x: 475, endPoint y: 195, distance: 40.1
click at [515, 182] on app-calendar-viewport "Sat 18 Sun 19 Mon 20 Tue 21 6/6 1 Job Wed 22 10/10 1 Job Thu 23 10/10 1 Job Fri…" at bounding box center [317, 189] width 635 height 198
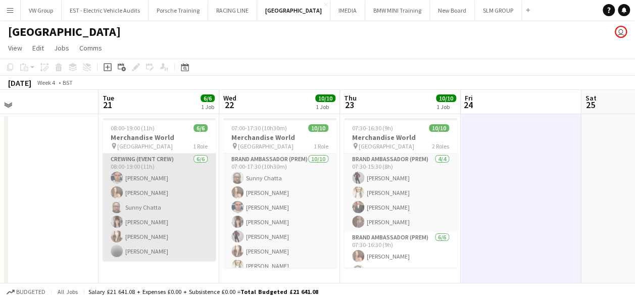
click at [151, 175] on app-card-role "Crewing (Event Crew) [DATE] 08:00-19:00 (11h) [PERSON_NAME] [PERSON_NAME] [PERS…" at bounding box center [159, 208] width 113 height 108
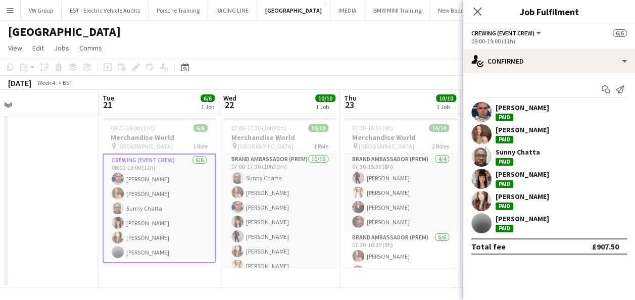
click at [515, 108] on div "[PERSON_NAME]" at bounding box center [523, 107] width 54 height 9
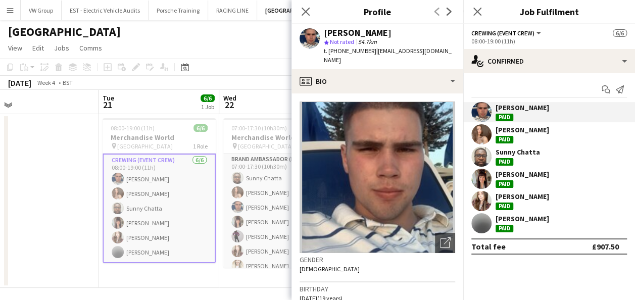
click at [506, 116] on div "Paid" at bounding box center [505, 118] width 18 height 8
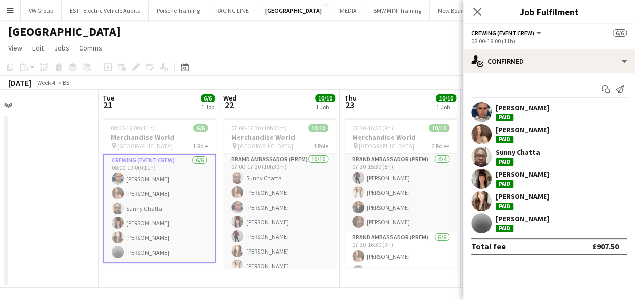
click at [156, 180] on app-card-role "Crewing (Event Crew) [DATE] 08:00-19:00 (11h) [PERSON_NAME] [PERSON_NAME] [PERS…" at bounding box center [159, 209] width 113 height 110
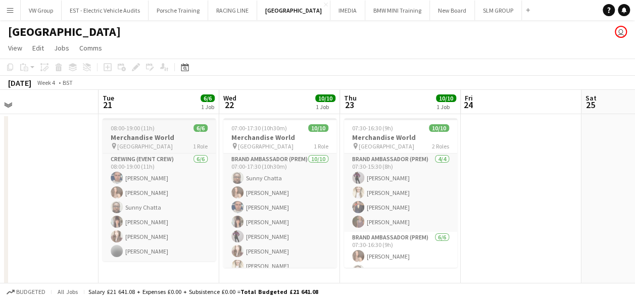
click at [177, 130] on div "08:00-19:00 (11h) 6/6" at bounding box center [159, 128] width 113 height 8
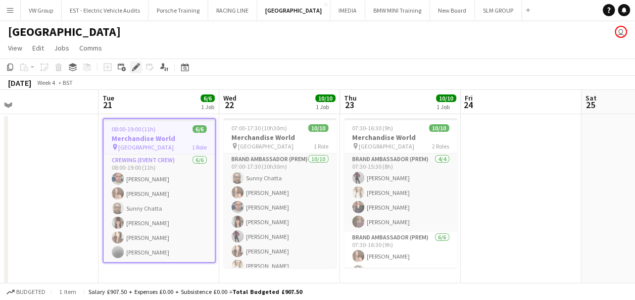
click at [134, 66] on icon "Edit" at bounding box center [136, 67] width 8 height 8
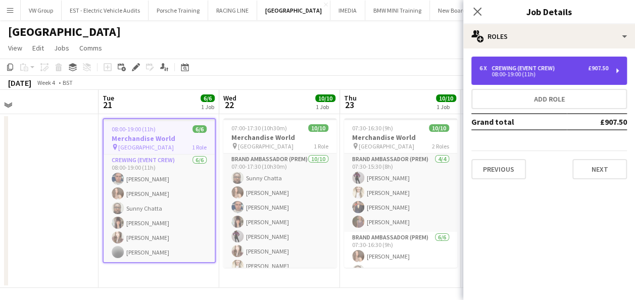
click at [619, 70] on div "6 x Crewing (Event Crew) £907.50 08:00-19:00 (11h)" at bounding box center [549, 71] width 156 height 28
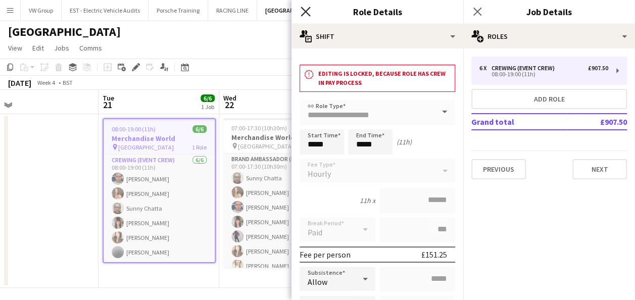
click at [304, 11] on icon "Close pop-in" at bounding box center [306, 12] width 10 height 10
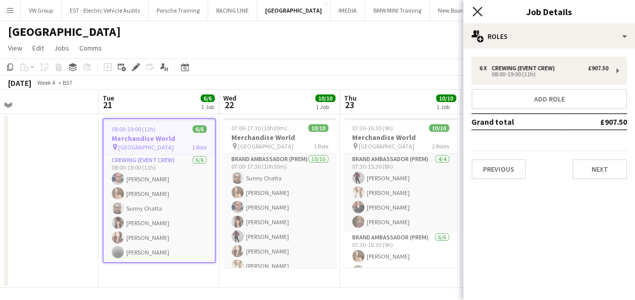
click at [479, 11] on icon "Close pop-in" at bounding box center [477, 12] width 10 height 10
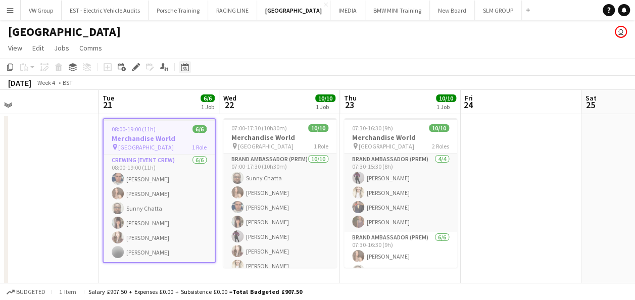
click at [185, 65] on icon at bounding box center [185, 67] width 8 height 8
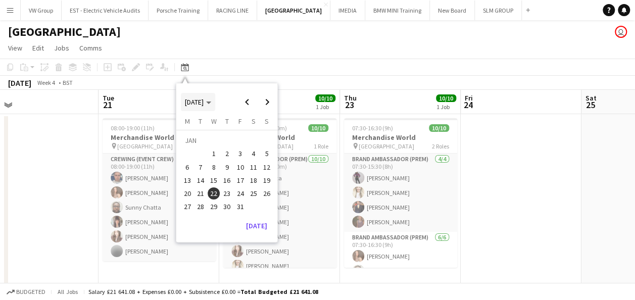
click at [211, 102] on polygon "Choose month and year" at bounding box center [208, 103] width 5 height 3
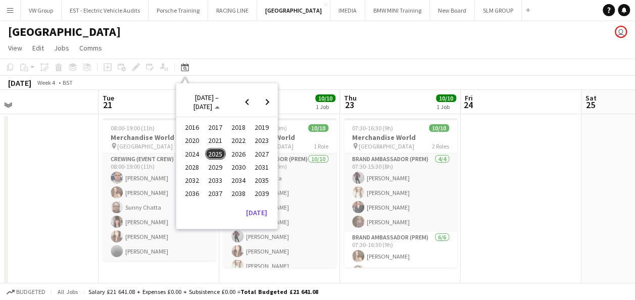
click at [218, 153] on span "2025" at bounding box center [215, 154] width 21 height 12
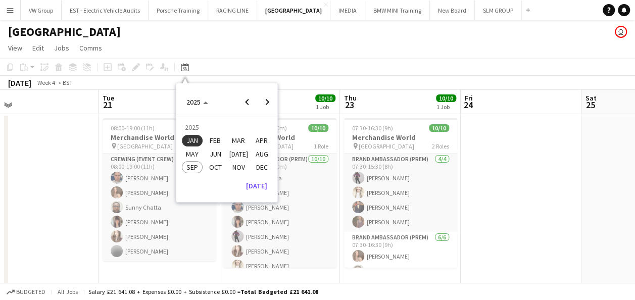
click at [198, 164] on span "SEP" at bounding box center [192, 167] width 21 height 12
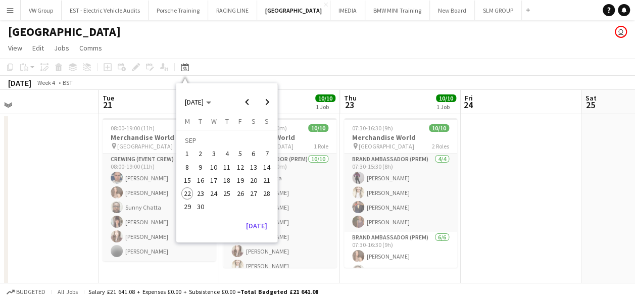
click at [46, 223] on app-date-cell at bounding box center [38, 201] width 121 height 174
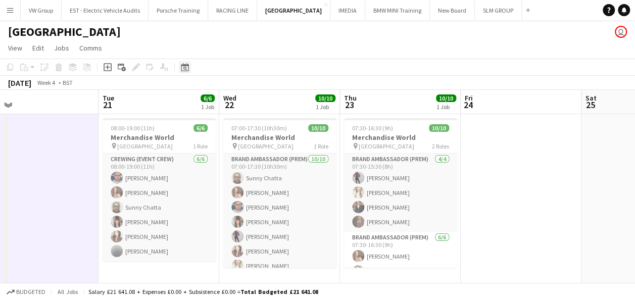
click at [186, 68] on icon at bounding box center [185, 69] width 4 height 4
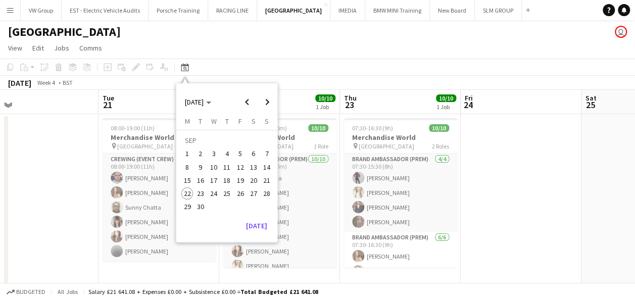
click at [200, 193] on span "23" at bounding box center [201, 193] width 12 height 12
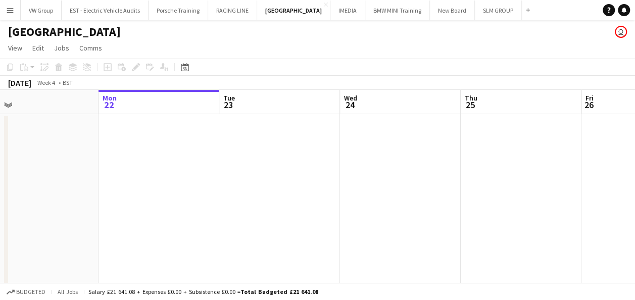
scroll to position [0, 348]
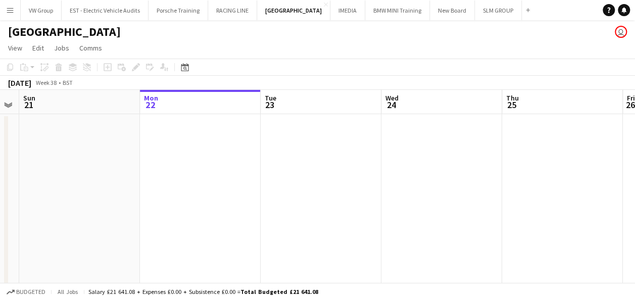
drag, startPoint x: 262, startPoint y: 187, endPoint x: 339, endPoint y: 186, distance: 76.8
click at [339, 187] on app-calendar-viewport "Fri 19 Sat 20 Sun 21 Mon 22 Tue 23 Wed 24 Thu 25 Fri 26 Sat 27 Sun 28 Mon 29" at bounding box center [317, 189] width 635 height 198
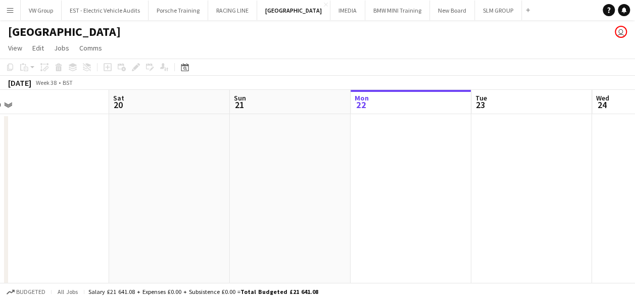
drag, startPoint x: 217, startPoint y: 186, endPoint x: 341, endPoint y: 176, distance: 124.2
click at [340, 176] on app-calendar-viewport "Wed 17 Thu 18 Fri 19 Sat 20 Sun 21 Mon 22 Tue 23 Wed 24 Thu 25 Fri 26 Sat 27" at bounding box center [317, 189] width 635 height 198
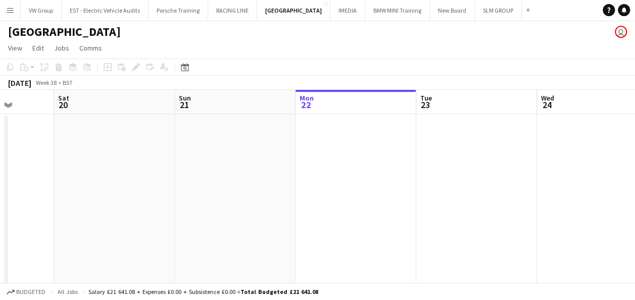
drag, startPoint x: 279, startPoint y: 171, endPoint x: 326, endPoint y: 170, distance: 47.5
click at [325, 171] on app-calendar-viewport "Wed 17 Thu 18 Fri 19 Sat 20 Sun 21 Mon 22 Tue 23 Wed 24 Thu 25 Fri 26 Sat 27" at bounding box center [317, 189] width 635 height 198
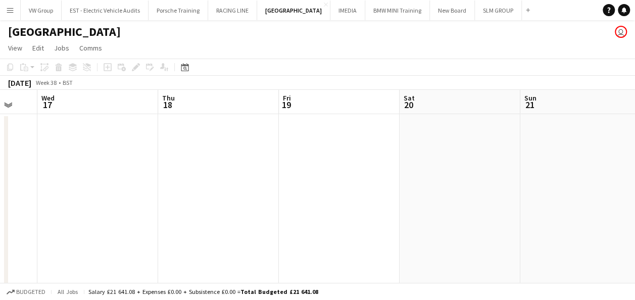
drag, startPoint x: 133, startPoint y: 165, endPoint x: 302, endPoint y: 140, distance: 170.6
click at [303, 141] on app-calendar-viewport "Mon 15 Tue 16 Wed 17 Thu 18 Fri 19 Sat 20 Sun 21 Mon 22 Tue 23 Wed 24 Thu 25" at bounding box center [317, 189] width 635 height 198
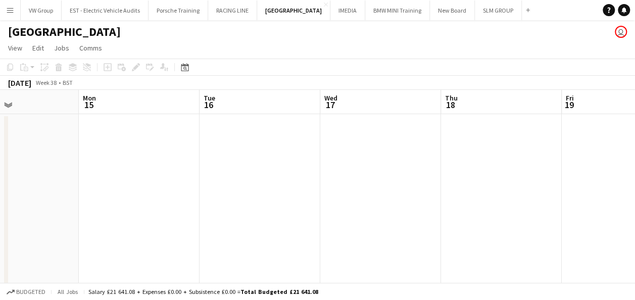
drag, startPoint x: 399, startPoint y: 155, endPoint x: 402, endPoint y: 149, distance: 7.0
click at [415, 152] on app-calendar-viewport "Sat 13 Sun 14 Mon 15 Tue 16 Wed 17 Thu 18 Fri 19 Sat 20 Sun 21 Mon 22 Tue 23" at bounding box center [317, 189] width 635 height 198
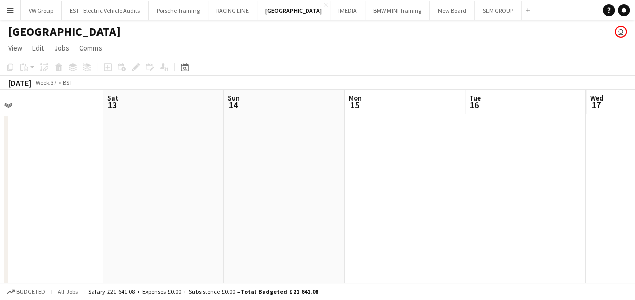
drag, startPoint x: 161, startPoint y: 177, endPoint x: 413, endPoint y: 162, distance: 253.1
click at [411, 162] on app-calendar-viewport "Thu 11 Fri 12 Sat 13 Sun 14 Mon 15 Tue 16 Wed 17 Thu 18 Fri 19 Sat 20 Sun 21" at bounding box center [317, 189] width 635 height 198
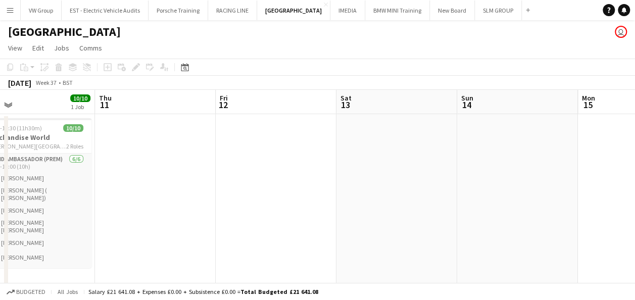
drag, startPoint x: 239, startPoint y: 166, endPoint x: 412, endPoint y: 149, distance: 174.2
click at [393, 151] on app-calendar-viewport "Mon 8 Tue 9 6/6 1 Job Wed 10 10/10 1 Job Thu 11 Fri 12 Sat 13 Sun 14 Mon 15 Tue…" at bounding box center [317, 189] width 635 height 198
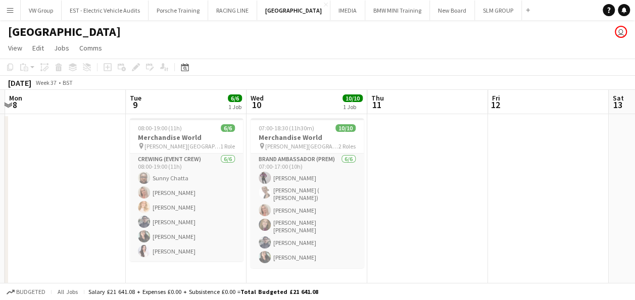
scroll to position [0, 296]
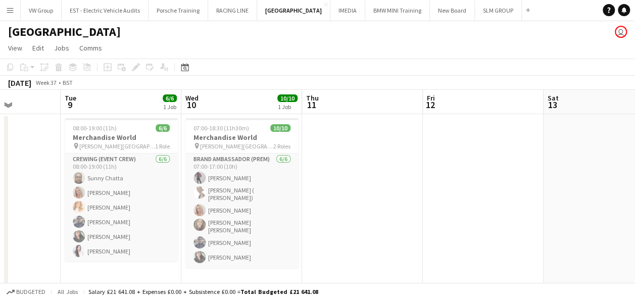
drag, startPoint x: 337, startPoint y: 157, endPoint x: 358, endPoint y: 157, distance: 21.7
click at [353, 157] on app-calendar-viewport "Sat 6 Sun 7 Mon 8 Tue 9 6/6 1 Job Wed 10 10/10 1 Job Thu 11 Fri 12 Sat 13 Sun 1…" at bounding box center [317, 189] width 635 height 198
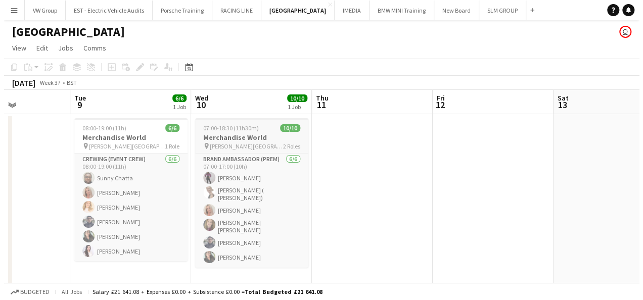
scroll to position [71, 0]
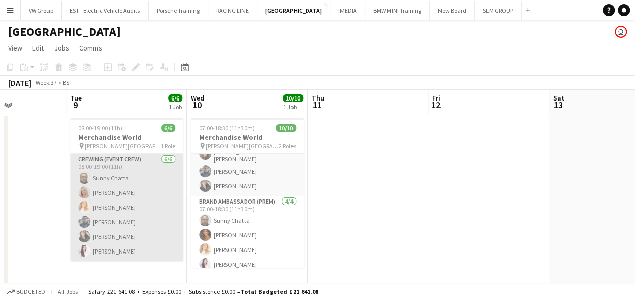
click at [123, 176] on app-card-role "Crewing (Event Crew) [DATE] 08:00-19:00 (11h) [PERSON_NAME] [PERSON_NAME] [PERS…" at bounding box center [126, 208] width 113 height 108
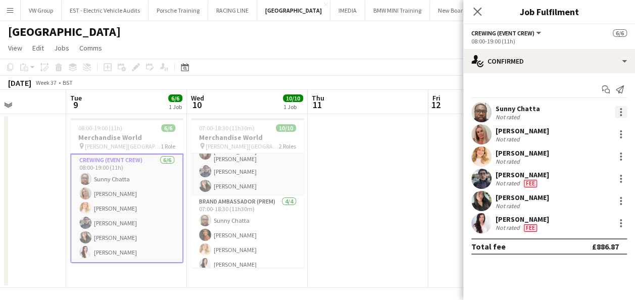
click at [616, 113] on div at bounding box center [621, 112] width 12 height 12
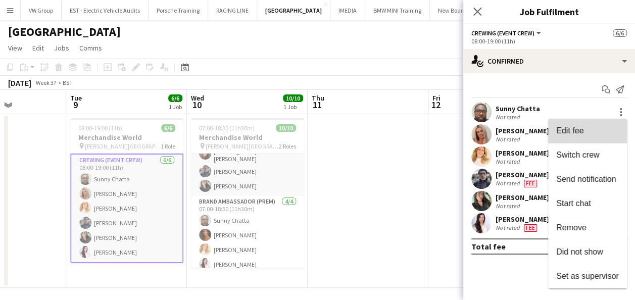
click at [590, 131] on span "Edit fee" at bounding box center [587, 130] width 63 height 9
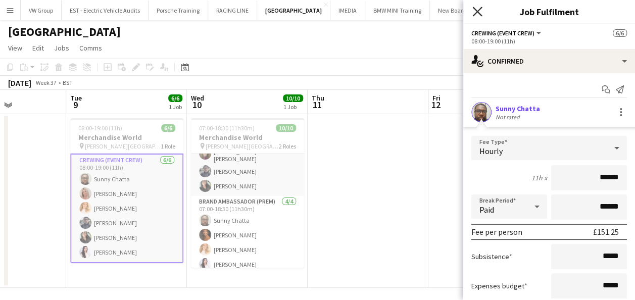
click at [477, 11] on icon at bounding box center [477, 12] width 10 height 10
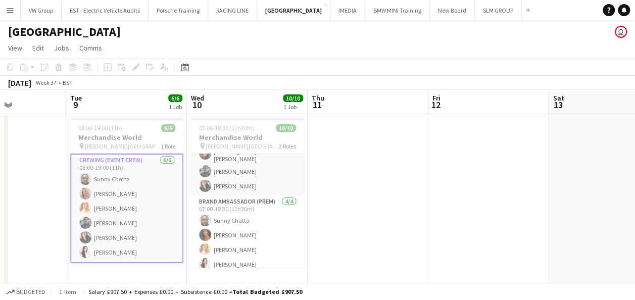
click at [397, 133] on app-date-cell at bounding box center [368, 201] width 121 height 174
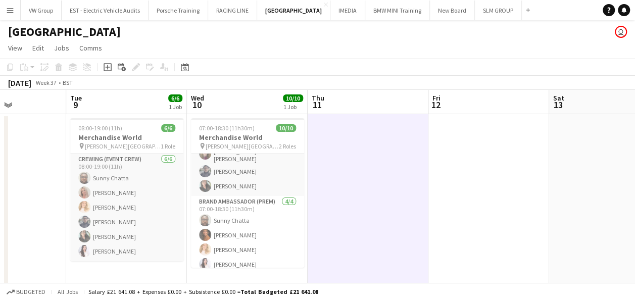
click at [10, 10] on app-icon "Menu" at bounding box center [10, 10] width 8 height 8
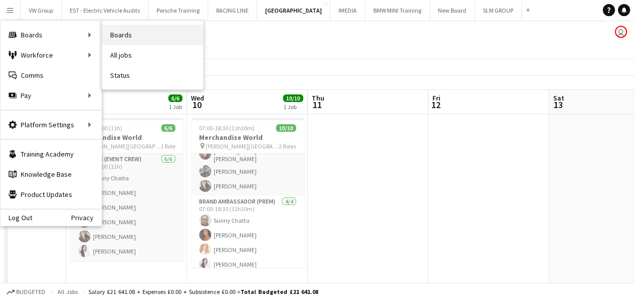
click at [128, 34] on link "Boards" at bounding box center [152, 35] width 101 height 20
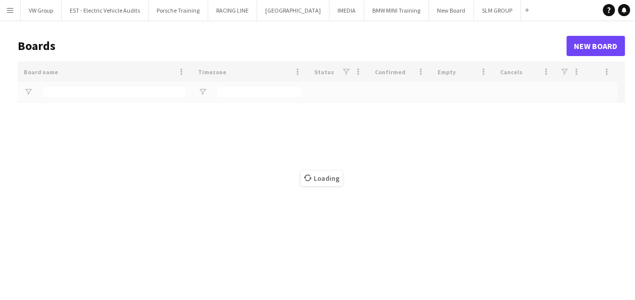
type input "*******"
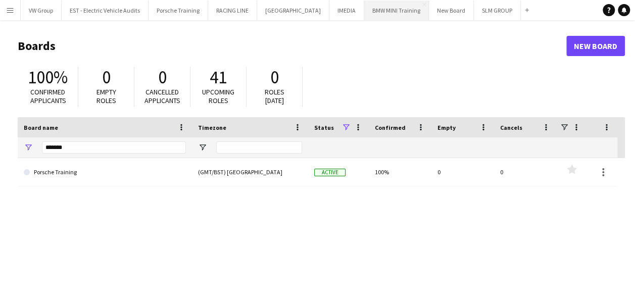
click at [386, 12] on button "BMW MINI Training Close" at bounding box center [396, 11] width 65 height 20
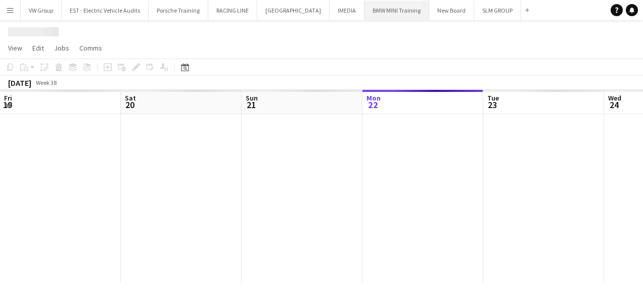
scroll to position [0, 242]
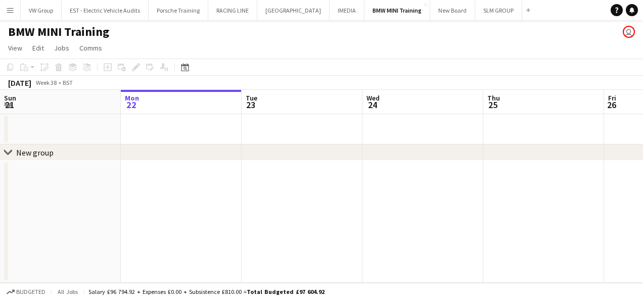
click at [12, 10] on app-icon "Menu" at bounding box center [10, 10] width 8 height 8
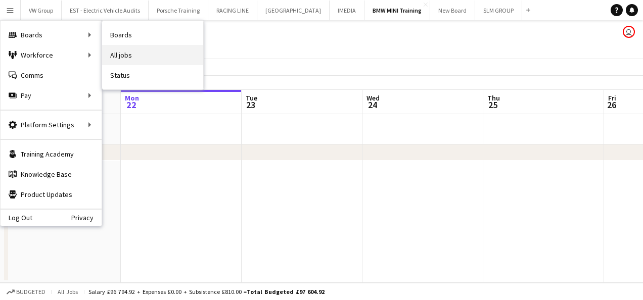
click at [120, 55] on link "All jobs" at bounding box center [152, 55] width 101 height 20
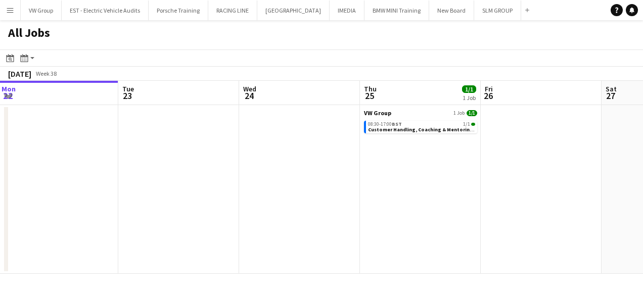
scroll to position [0, 379]
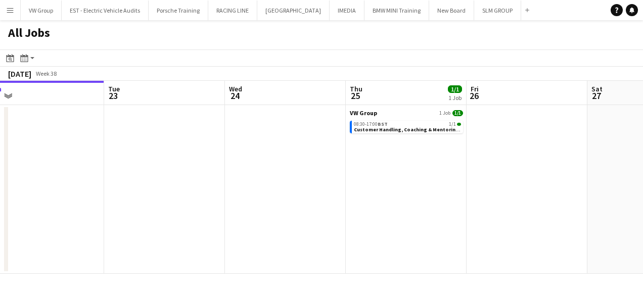
drag, startPoint x: 369, startPoint y: 191, endPoint x: 239, endPoint y: 200, distance: 131.2
click at [236, 200] on app-calendar-viewport "Fri 19 3/3 1 Job Sat 20 Sun 21 Mon 22 Tue 23 Wed 24 Thu 25 1/1 1 Job Fri 26 Sat…" at bounding box center [321, 177] width 643 height 193
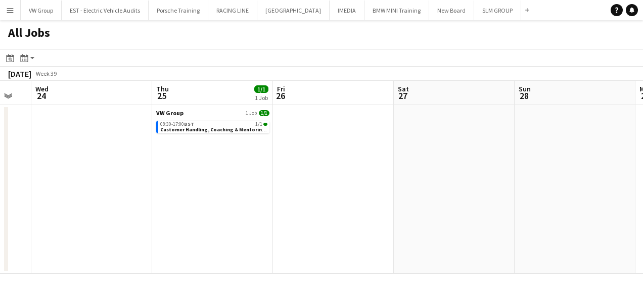
scroll to position [0, 347]
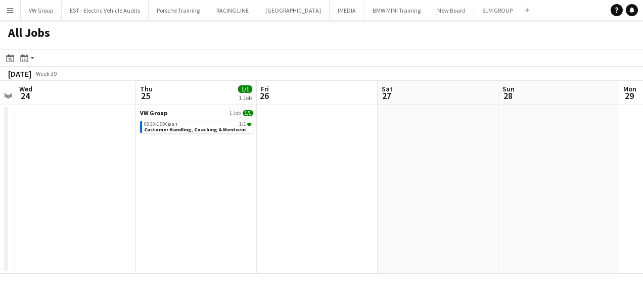
drag, startPoint x: 386, startPoint y: 191, endPoint x: 249, endPoint y: 198, distance: 137.1
click at [177, 200] on app-calendar-viewport "Sun 21 Mon 22 Tue 23 Wed 24 Thu 25 1/1 1 Job Fri 26 Sat 27 Sun 28 Mon 29 Tue 30…" at bounding box center [321, 177] width 643 height 193
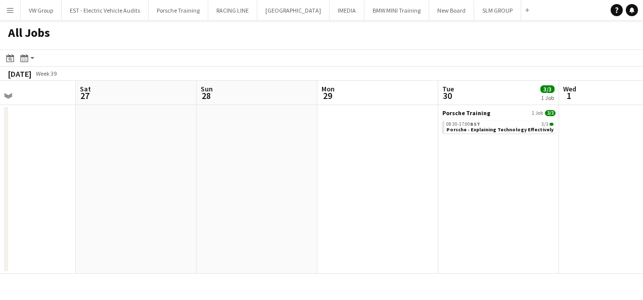
scroll to position [0, 419]
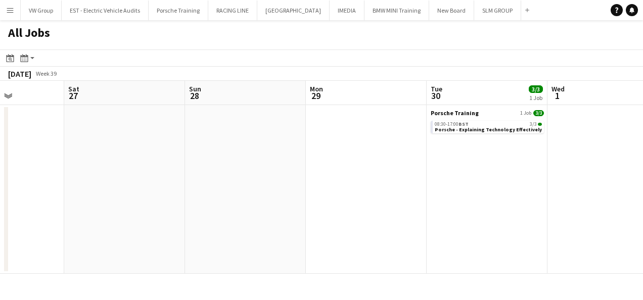
drag, startPoint x: 467, startPoint y: 182, endPoint x: 213, endPoint y: 223, distance: 256.9
click at [213, 223] on app-calendar-viewport "Tue 23 Wed 24 Thu 25 1/1 1 Job Fri 26 Sat 27 Sun 28 Mon 29 Tue 30 3/3 1 Job Wed…" at bounding box center [321, 177] width 643 height 193
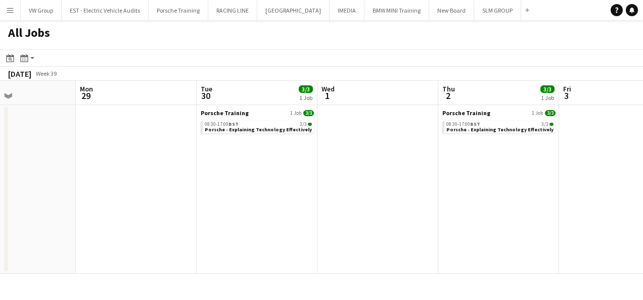
scroll to position [0, 414]
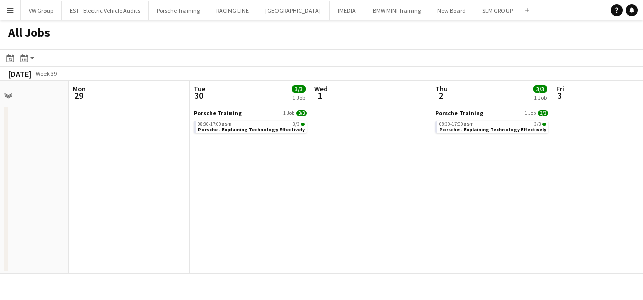
drag, startPoint x: 442, startPoint y: 200, endPoint x: 226, endPoint y: 218, distance: 217.0
click at [225, 218] on app-calendar-viewport "Thu 25 1/1 1 Job Fri 26 Sat 27 Sun 28 Mon 29 Tue 30 3/3 1 Job Wed 1 Thu 2 3/3 1…" at bounding box center [321, 177] width 643 height 193
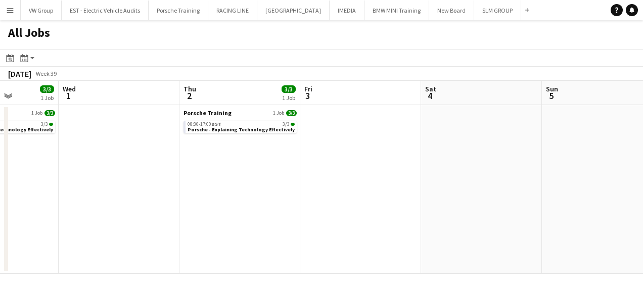
drag, startPoint x: 389, startPoint y: 198, endPoint x: 239, endPoint y: 214, distance: 151.4
click at [226, 216] on app-calendar-viewport "Sat 27 Sun 28 Mon 29 Tue 30 3/3 1 Job Wed 1 Thu 2 3/3 1 Job Fri 3 Sat 4 Sun 5 M…" at bounding box center [321, 177] width 643 height 193
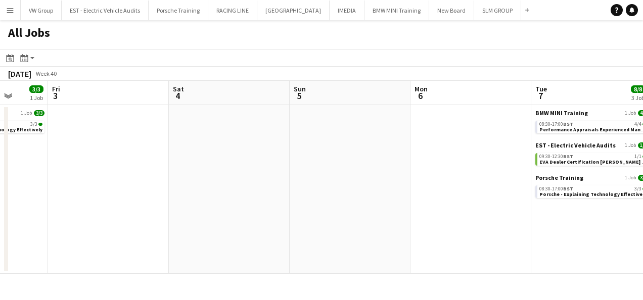
drag, startPoint x: 451, startPoint y: 196, endPoint x: 320, endPoint y: 196, distance: 130.4
click at [204, 215] on app-calendar-viewport "Mon 29 Tue 30 3/3 1 Job Wed 1 Thu 2 3/3 1 Job Fri 3 Sat 4 Sun 5 Mon 6 Tue 7 8/8…" at bounding box center [321, 177] width 643 height 193
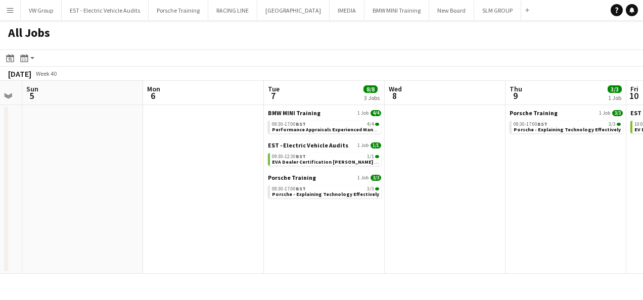
drag, startPoint x: 390, startPoint y: 192, endPoint x: 225, endPoint y: 215, distance: 166.4
click at [184, 217] on app-calendar-viewport "Wed 1 Thu 2 3/3 1 Job Fri 3 Sat 4 Sun 5 Mon 6 Tue 7 8/8 3 Jobs Wed 8 Thu 9 3/3 …" at bounding box center [321, 177] width 643 height 193
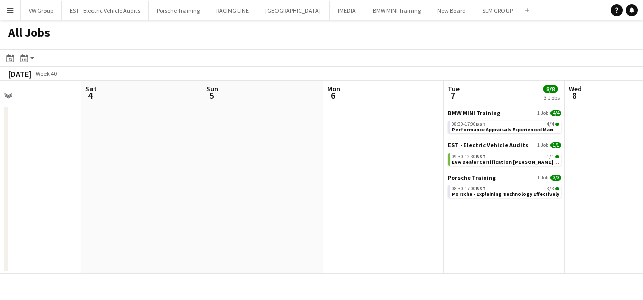
drag, startPoint x: 226, startPoint y: 226, endPoint x: 262, endPoint y: 228, distance: 36.4
click at [391, 224] on app-calendar-viewport "Wed 1 Thu 2 3/3 1 Job Fri 3 Sat 4 Sun 5 Mon 6 Tue 7 8/8 3 Jobs Wed 8 Thu 9 3/3 …" at bounding box center [321, 177] width 643 height 193
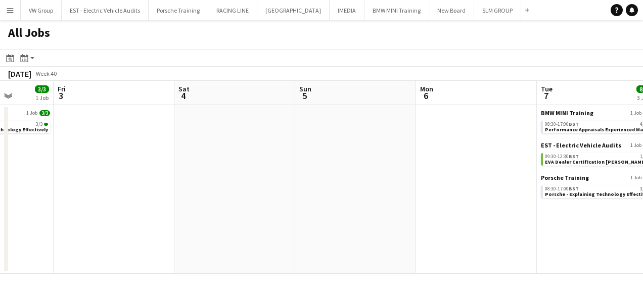
drag, startPoint x: 267, startPoint y: 227, endPoint x: 378, endPoint y: 223, distance: 110.7
click at [382, 223] on app-calendar-viewport "Wed 1 Thu 2 3/3 1 Job Fri 3 Sat 4 Sun 5 Mon 6 Tue 7 8/8 3 Jobs Wed 8 Thu 9 3/3 …" at bounding box center [321, 177] width 643 height 193
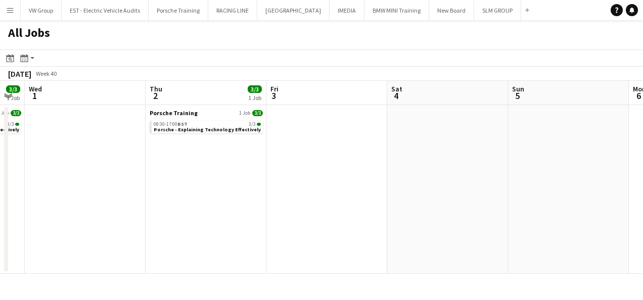
drag, startPoint x: 250, startPoint y: 227, endPoint x: 355, endPoint y: 221, distance: 105.8
click at [355, 219] on app-calendar-viewport "Mon 29 Tue 30 3/3 1 Job Wed 1 Thu 2 3/3 1 Job Fri 3 Sat 4 Sun 5 Mon 6 Tue 7 8/8…" at bounding box center [321, 177] width 643 height 193
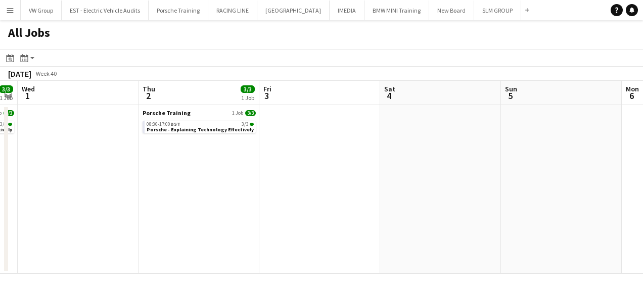
drag, startPoint x: 322, startPoint y: 227, endPoint x: 341, endPoint y: 227, distance: 18.7
click at [341, 227] on app-calendar-viewport "Mon 29 Tue 30 3/3 1 Job Wed 1 Thu 2 3/3 1 Job Fri 3 Sat 4 Sun 5 Mon 6 Tue 7 8/8…" at bounding box center [321, 177] width 643 height 193
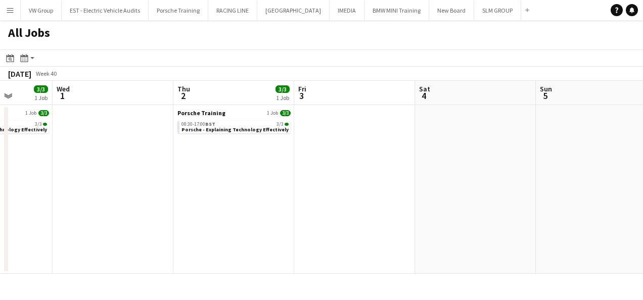
drag, startPoint x: 234, startPoint y: 232, endPoint x: 340, endPoint y: 225, distance: 105.8
click at [340, 225] on app-calendar-viewport "Sun 28 Mon 29 Tue 30 3/3 1 Job Wed 1 Thu 2 3/3 1 Job Fri 3 Sat 4 Sun 5 Mon 6 Tu…" at bounding box center [321, 177] width 643 height 193
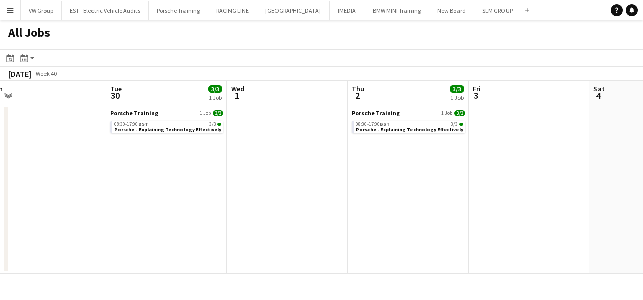
drag, startPoint x: 230, startPoint y: 227, endPoint x: 297, endPoint y: 223, distance: 67.3
click at [308, 223] on app-calendar-viewport "Sat 27 Sun 28 Mon 29 Tue 30 3/3 1 Job Wed 1 Thu 2 3/3 1 Job Fri 3 Sat 4 Sun 5 M…" at bounding box center [321, 177] width 643 height 193
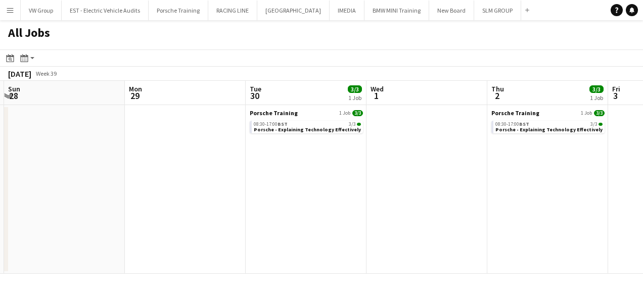
drag, startPoint x: 273, startPoint y: 224, endPoint x: 298, endPoint y: 222, distance: 24.8
click at [305, 222] on app-calendar-viewport "Fri 26 Sat 27 Sun 28 Mon 29 Tue 30 3/3 1 Job Wed 1 Thu 2 3/3 1 Job Fri 3 Sat 4 …" at bounding box center [321, 177] width 643 height 193
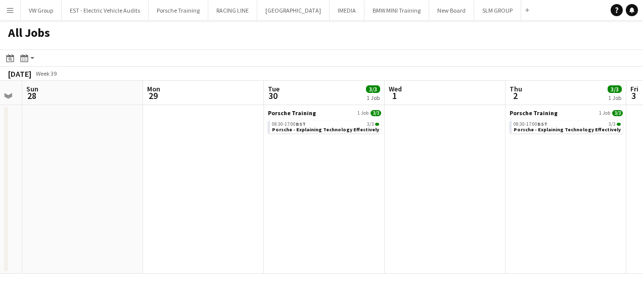
drag, startPoint x: 211, startPoint y: 230, endPoint x: 320, endPoint y: 225, distance: 108.8
click at [320, 225] on app-calendar-viewport "Fri 26 Sat 27 Sun 28 Mon 29 Tue 30 3/3 1 Job Wed 1 Thu 2 3/3 1 Job Fri 3 Sat 4 …" at bounding box center [321, 177] width 643 height 193
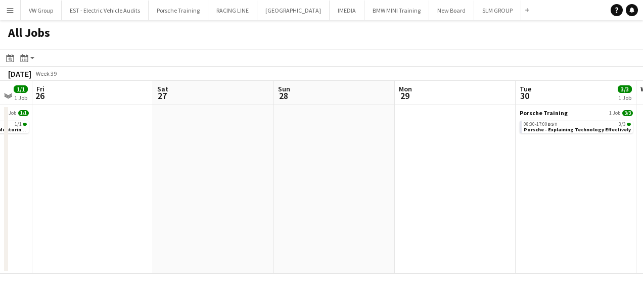
drag, startPoint x: 210, startPoint y: 229, endPoint x: 280, endPoint y: 235, distance: 70.5
click at [343, 232] on app-calendar-viewport "Wed 24 Thu 25 1/1 1 Job Fri 26 Sat 27 Sun 28 Mon 29 Tue 30 3/3 1 Job Wed 1 Thu …" at bounding box center [321, 177] width 643 height 193
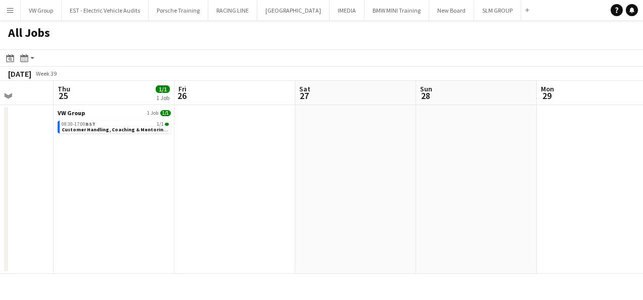
drag, startPoint x: 215, startPoint y: 239, endPoint x: 354, endPoint y: 232, distance: 139.1
click at [354, 232] on app-calendar-viewport "Mon 22 Tue 23 Wed 24 Thu 25 1/1 1 Job Fri 26 Sat 27 Sun 28 Mon 29 Tue 30 3/3 1 …" at bounding box center [321, 177] width 643 height 193
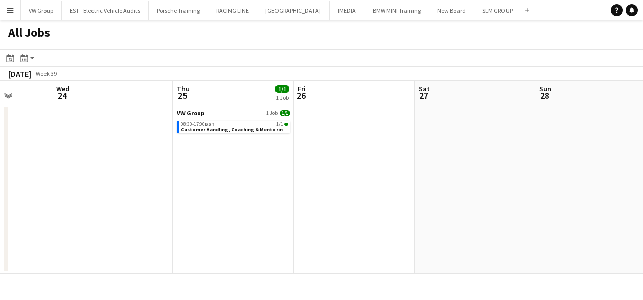
drag, startPoint x: 226, startPoint y: 238, endPoint x: 340, endPoint y: 234, distance: 113.7
click at [343, 234] on app-calendar-viewport "Sun 21 Mon 22 Tue 23 Wed 24 Thu 25 1/1 1 Job Fri 26 Sat 27 Sun 28 Mon 29 Tue 30…" at bounding box center [321, 177] width 643 height 193
drag, startPoint x: 230, startPoint y: 240, endPoint x: 353, endPoint y: 238, distance: 123.3
click at [353, 238] on app-calendar-viewport "Sun 21 Mon 22 Tue 23 Wed 24 Thu 25 1/1 1 Job Fri 26 Sat 27 Sun 28 Mon 29 Tue 30…" at bounding box center [321, 177] width 643 height 193
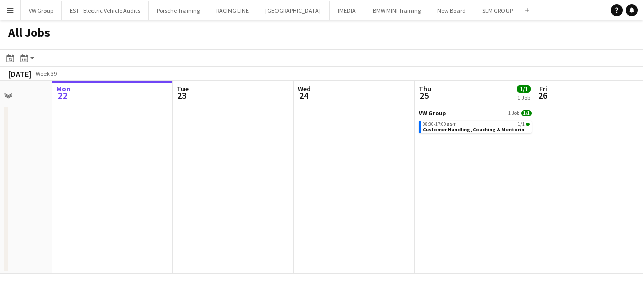
scroll to position [0, 307]
drag, startPoint x: 242, startPoint y: 240, endPoint x: 342, endPoint y: 235, distance: 100.2
click at [342, 235] on app-calendar-viewport "Fri 19 3/3 1 Job Sat 20 Sun 21 Mon 22 Tue 23 Wed 24 Thu 25 1/1 1 Job Fri 26 Sat…" at bounding box center [321, 177] width 643 height 193
click at [9, 9] on app-icon "Menu" at bounding box center [10, 10] width 8 height 8
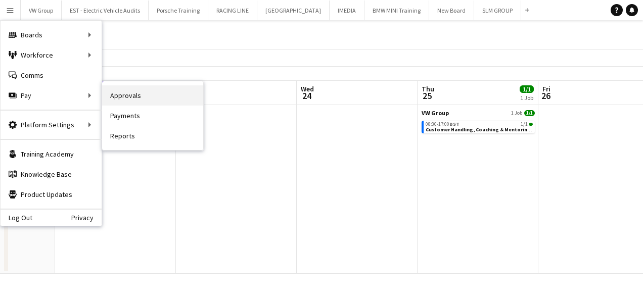
click at [130, 98] on link "Approvals" at bounding box center [152, 95] width 101 height 20
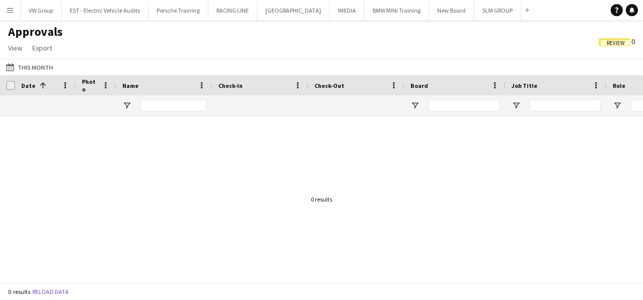
click at [616, 42] on span "Review" at bounding box center [615, 43] width 18 height 7
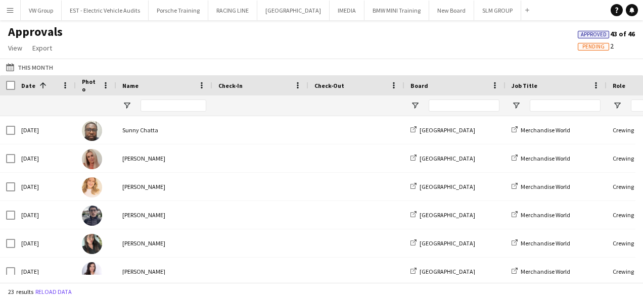
click at [598, 46] on span "Pending" at bounding box center [593, 46] width 22 height 7
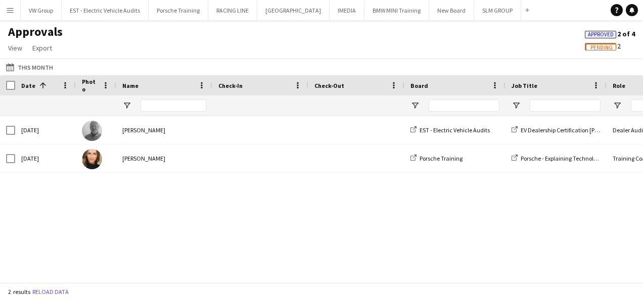
click at [595, 44] on span "Pending" at bounding box center [601, 47] width 22 height 7
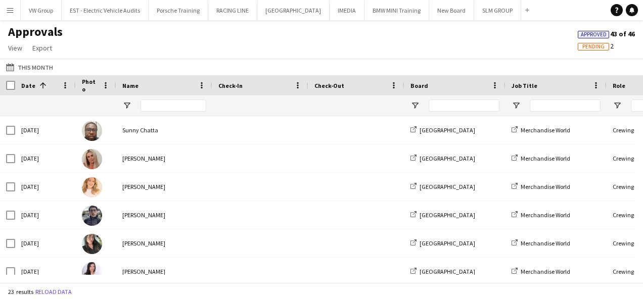
click at [595, 44] on span "Pending" at bounding box center [593, 46] width 22 height 7
